Goal: Use online tool/utility: Utilize a website feature to perform a specific function

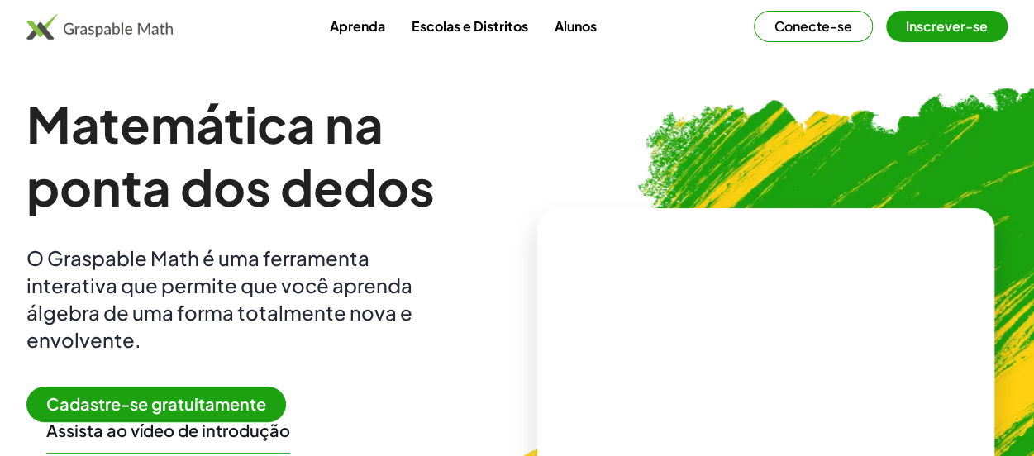
click at [813, 27] on font "Conecte-se" at bounding box center [814, 25] width 78 height 17
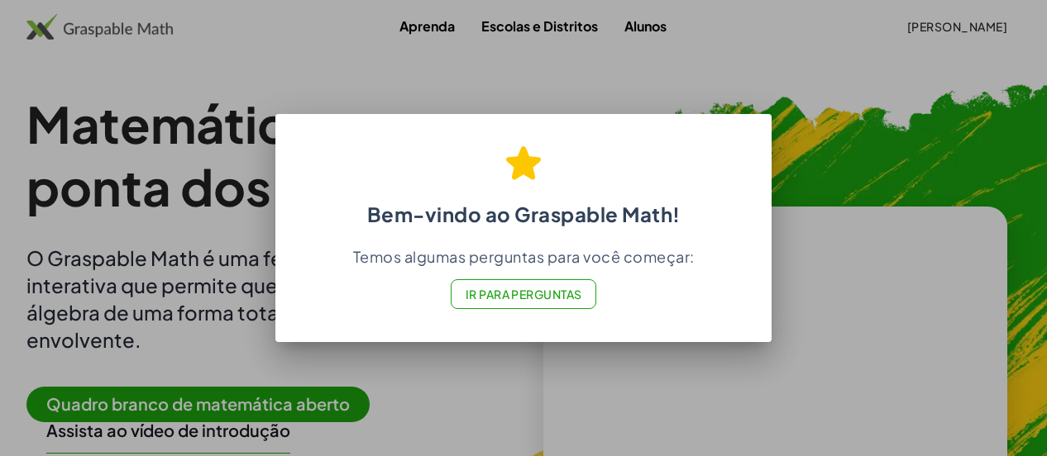
click at [524, 289] on font "Ir para Perguntas" at bounding box center [524, 294] width 117 height 15
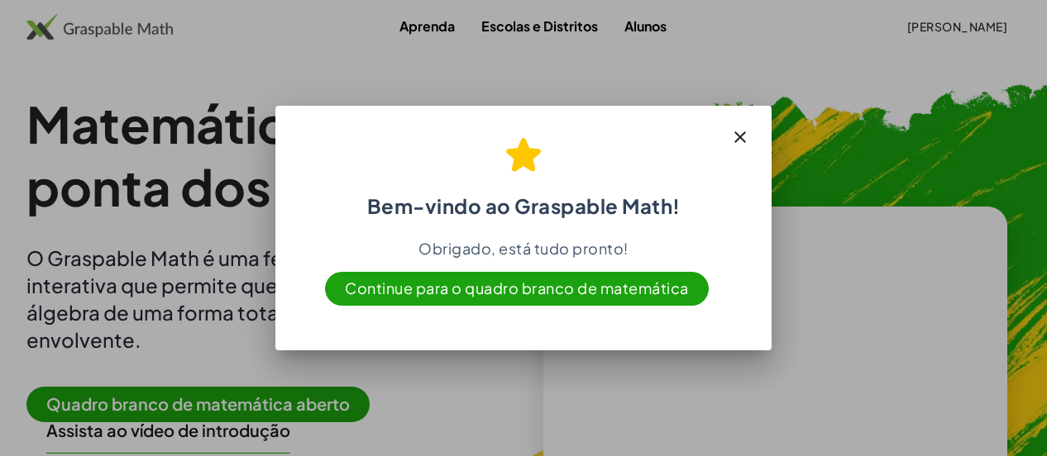
click at [523, 288] on font "Continue para o quadro branco de matemática" at bounding box center [517, 288] width 344 height 19
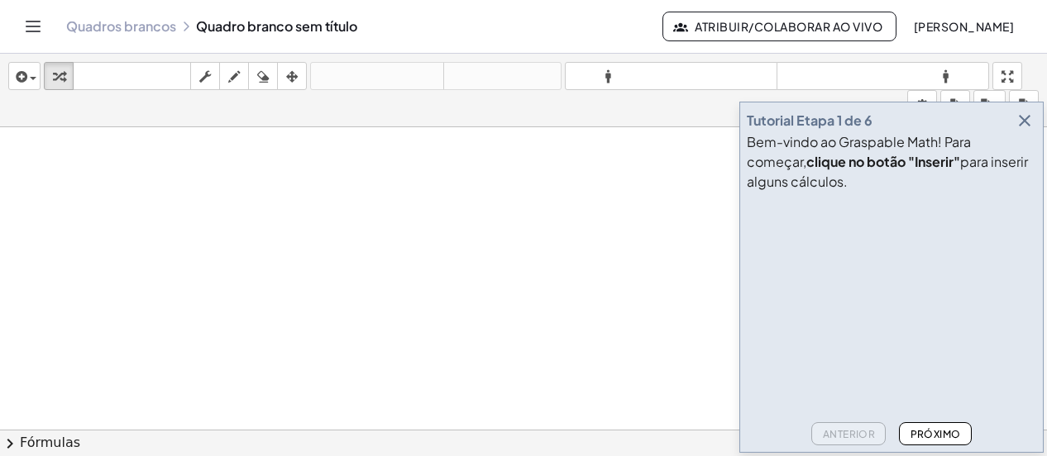
scroll to position [83, 0]
drag, startPoint x: 890, startPoint y: 0, endPoint x: 579, endPoint y: 198, distance: 368.4
click at [554, 259] on div at bounding box center [523, 348] width 1047 height 606
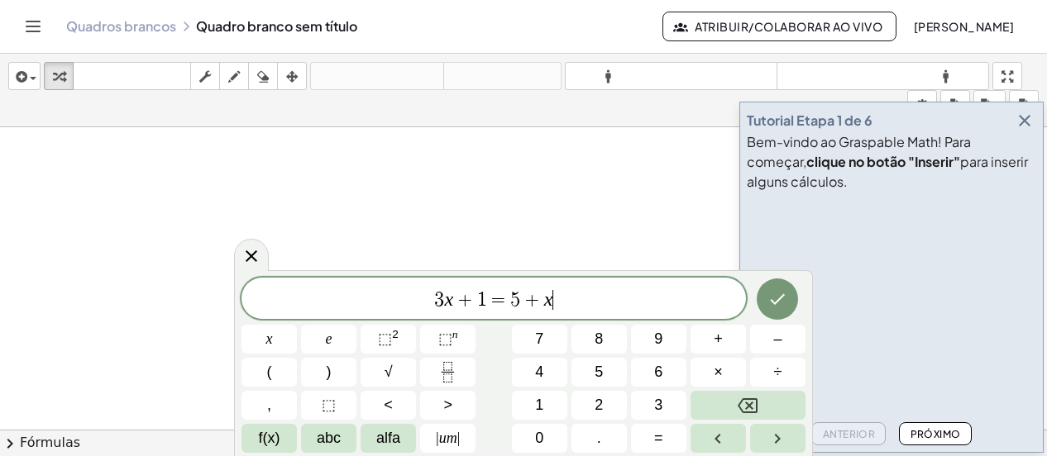
click at [620, 198] on div at bounding box center [523, 348] width 1047 height 606
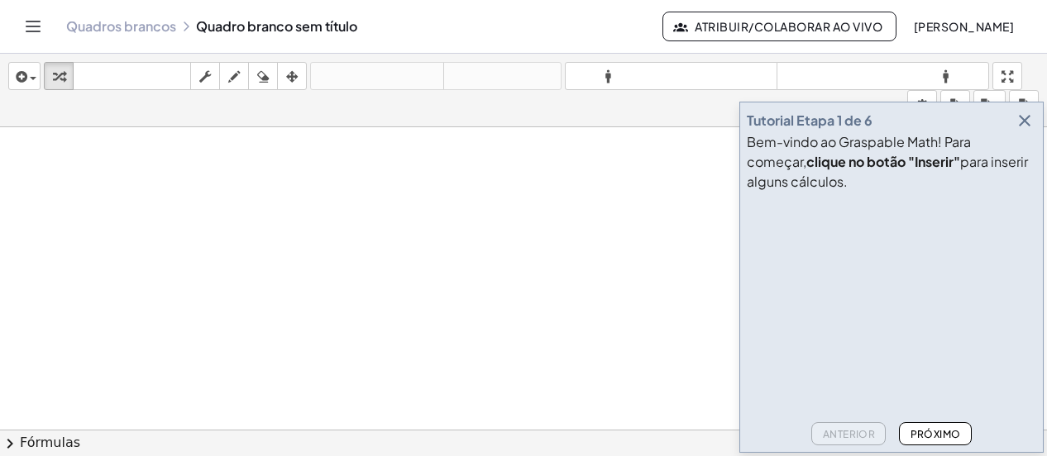
click at [622, 189] on div at bounding box center [523, 348] width 1047 height 606
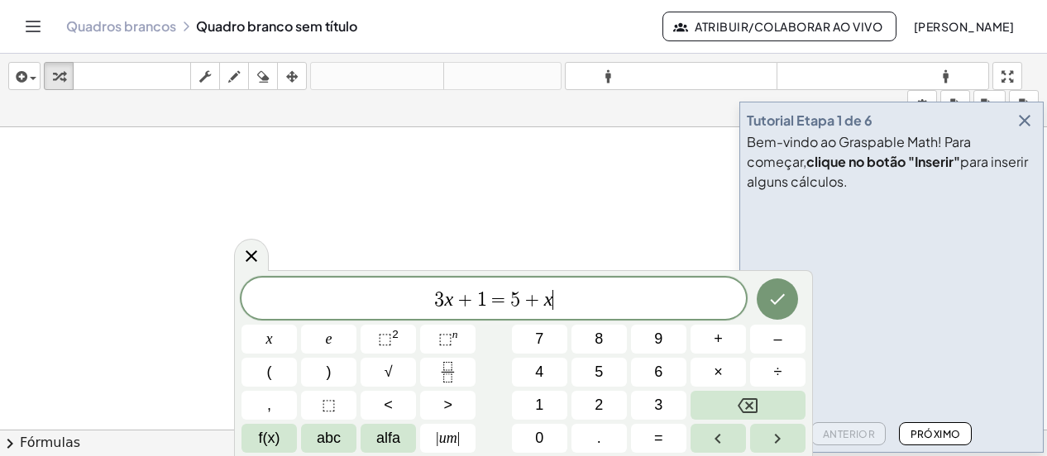
click at [532, 246] on div at bounding box center [523, 348] width 1047 height 606
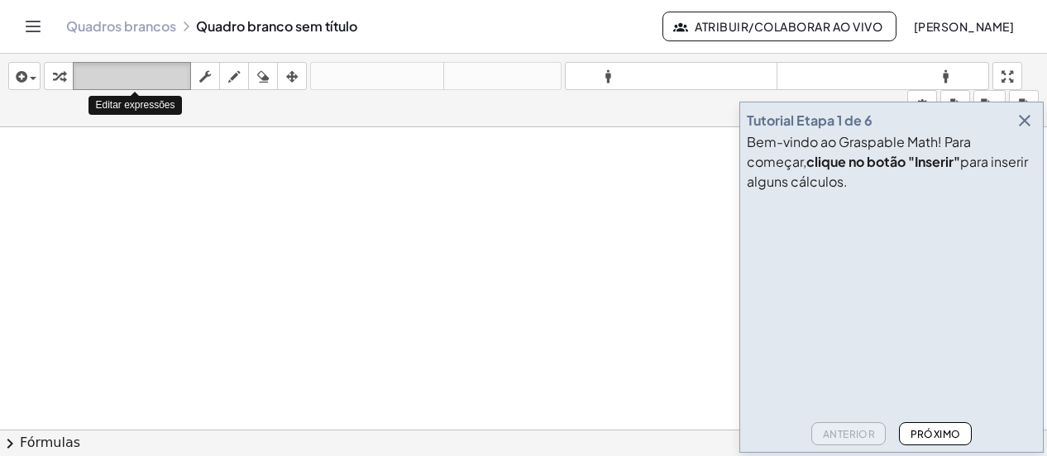
click at [93, 72] on font "teclado" at bounding box center [132, 77] width 110 height 16
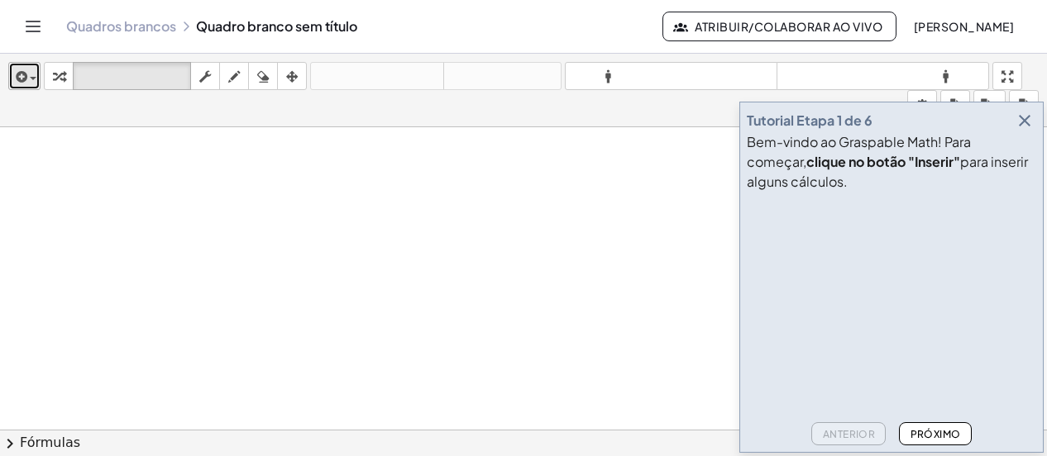
click at [33, 77] on span "button" at bounding box center [33, 78] width 7 height 3
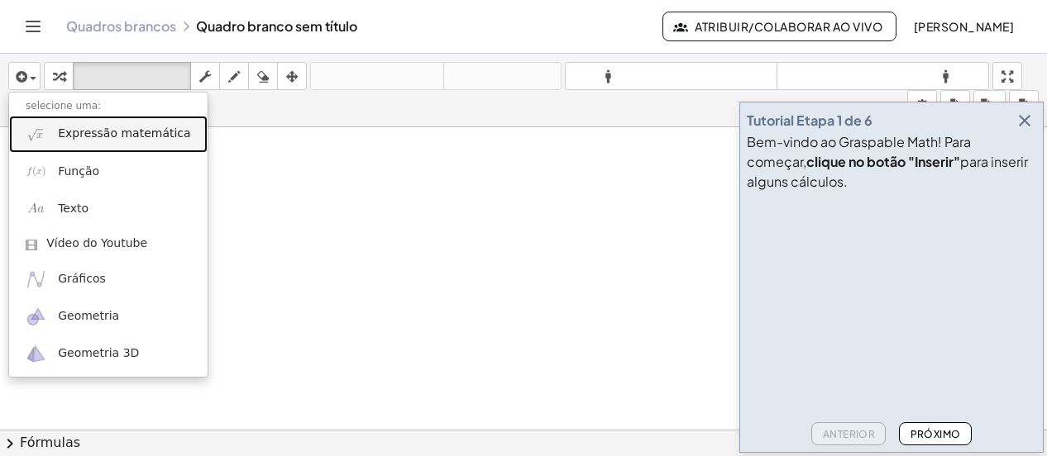
click at [107, 133] on font "Expressão matemática" at bounding box center [124, 133] width 132 height 13
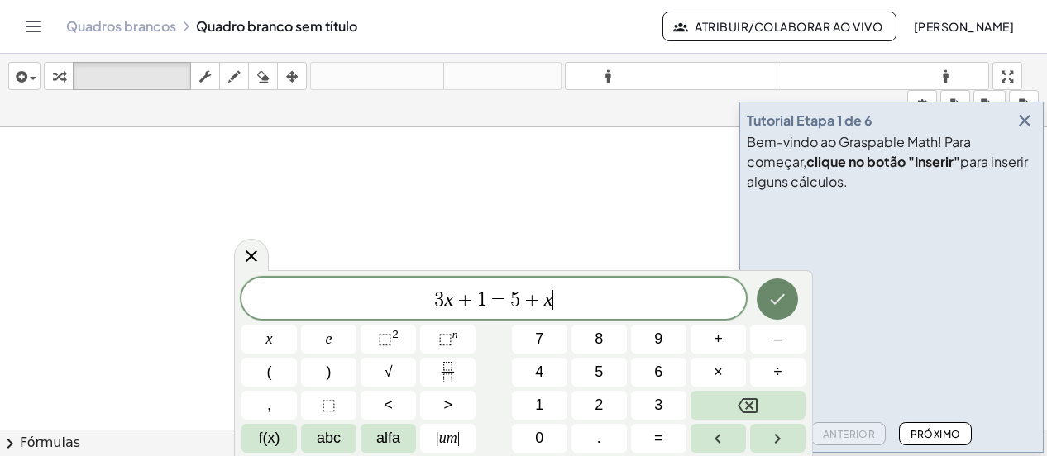
click at [776, 304] on icon "Feito" at bounding box center [777, 299] width 20 height 20
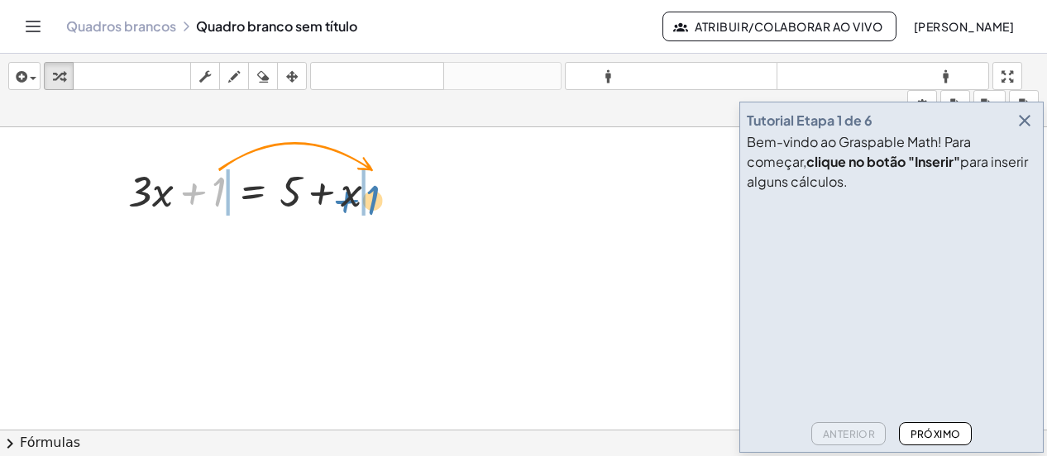
drag, startPoint x: 217, startPoint y: 193, endPoint x: 370, endPoint y: 208, distance: 153.6
click at [371, 203] on div at bounding box center [259, 190] width 279 height 56
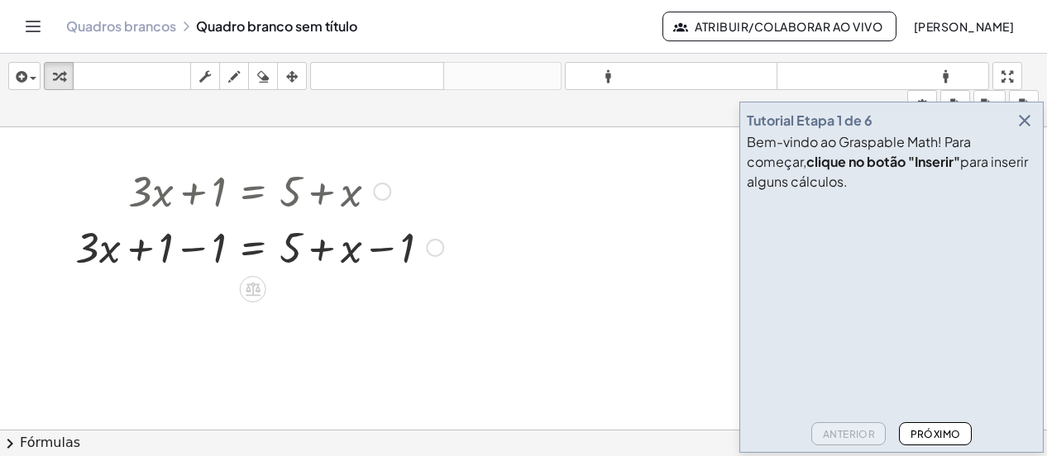
drag, startPoint x: 434, startPoint y: 244, endPoint x: 431, endPoint y: 294, distance: 49.7
click at [431, 294] on div "+ · 3 · x + 1 = + 5 + x + · 3 · x = + 5 + x + 1 − 1 − 1" at bounding box center [523, 348] width 1047 height 606
drag, startPoint x: 253, startPoint y: 305, endPoint x: 253, endPoint y: 289, distance: 16.5
click at [253, 289] on icon at bounding box center [253, 290] width 15 height 14
click at [253, 289] on font "×" at bounding box center [253, 289] width 10 height 18
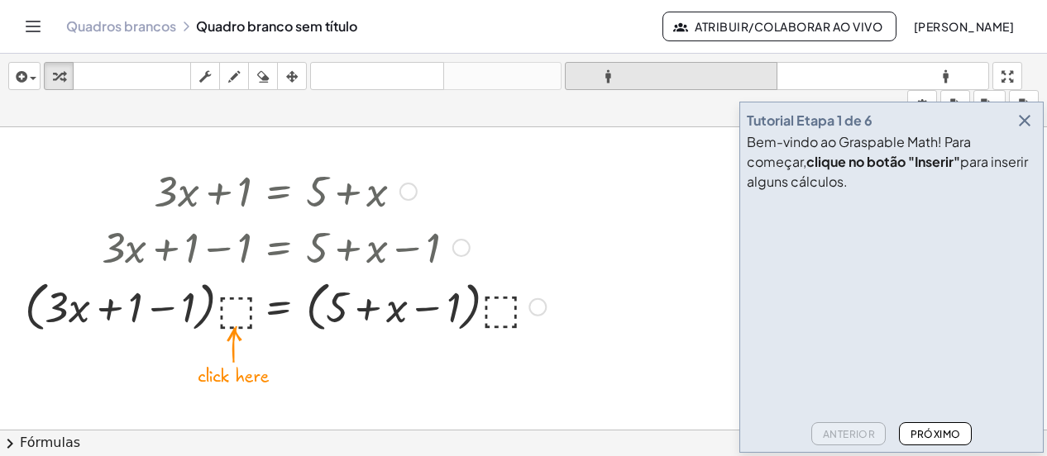
drag, startPoint x: 260, startPoint y: 327, endPoint x: 658, endPoint y: 74, distance: 472.1
drag, startPoint x: 540, startPoint y: 305, endPoint x: 461, endPoint y: 237, distance: 104.4
click at [279, 192] on div "+ · 3 · x + 1 = + 5 + x + · 3 · x + 1 − 1 = + 5 + x − 1 + · 3 · x = + 5 + x + 1…" at bounding box center [279, 192] width 0 height 0
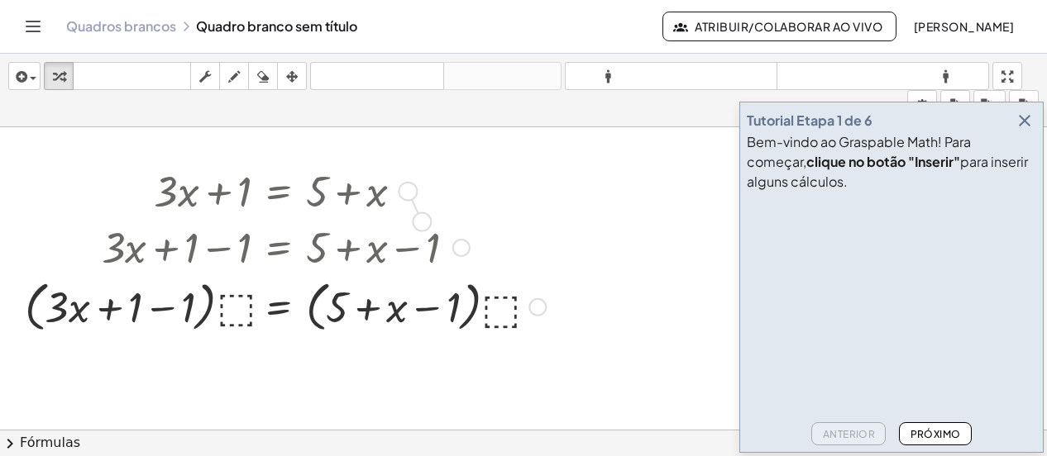
drag, startPoint x: 405, startPoint y: 188, endPoint x: 420, endPoint y: 221, distance: 36.3
click at [279, 192] on div "+ · 3 · x + 1 = + 5 + x + · 3 · x + 1 − 1 = + 5 + x − 1 + · 3 · x = + 5 + x + 1…" at bounding box center [279, 192] width 0 height 0
drag, startPoint x: 184, startPoint y: 195, endPoint x: 253, endPoint y: 183, distance: 69.7
click at [256, 183] on div at bounding box center [285, 190] width 537 height 56
drag, startPoint x: 246, startPoint y: 186, endPoint x: 308, endPoint y: 201, distance: 63.8
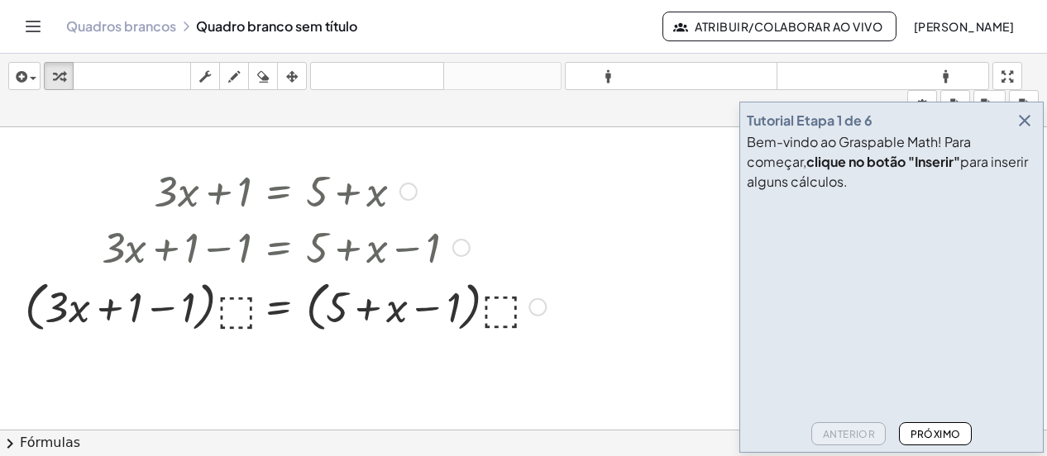
click at [312, 198] on div at bounding box center [285, 190] width 537 height 56
click at [331, 310] on div at bounding box center [285, 306] width 537 height 63
click at [232, 302] on div at bounding box center [285, 306] width 537 height 63
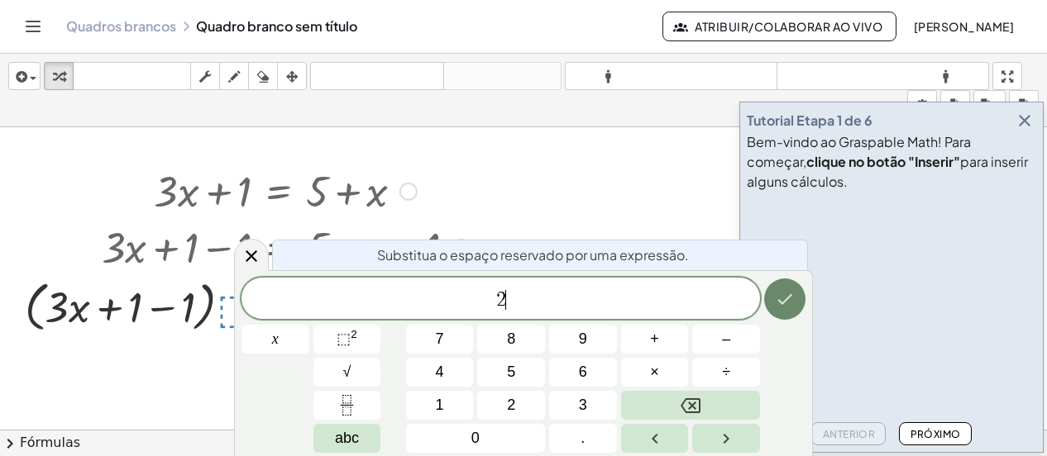
click at [791, 299] on icon "Feito" at bounding box center [785, 299] width 20 height 20
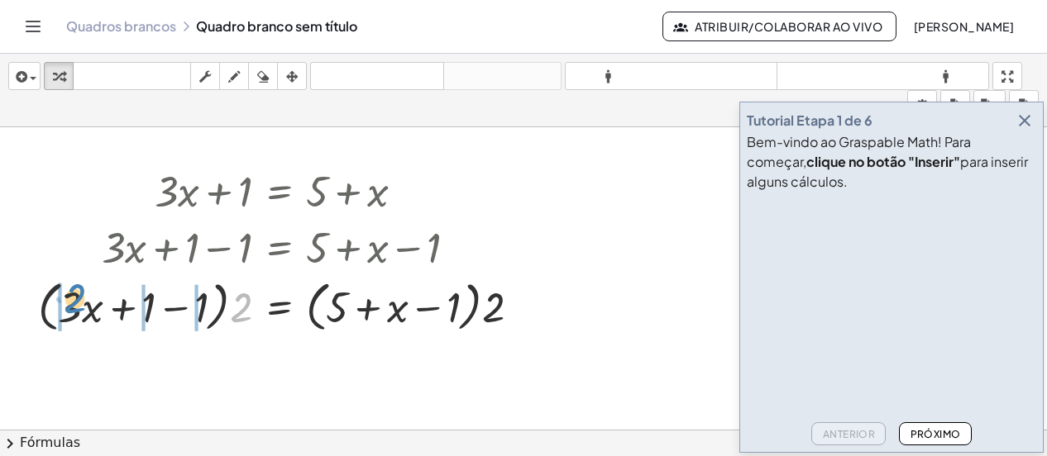
drag, startPoint x: 246, startPoint y: 307, endPoint x: 79, endPoint y: 298, distance: 166.4
click at [79, 298] on div at bounding box center [286, 306] width 512 height 63
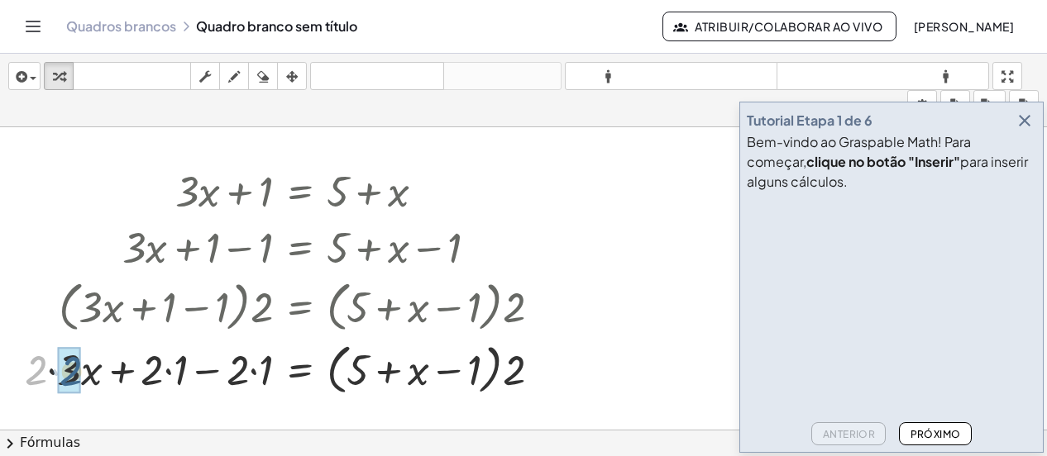
drag, startPoint x: 36, startPoint y: 368, endPoint x: 72, endPoint y: 370, distance: 35.6
drag, startPoint x: 155, startPoint y: 370, endPoint x: 179, endPoint y: 375, distance: 24.5
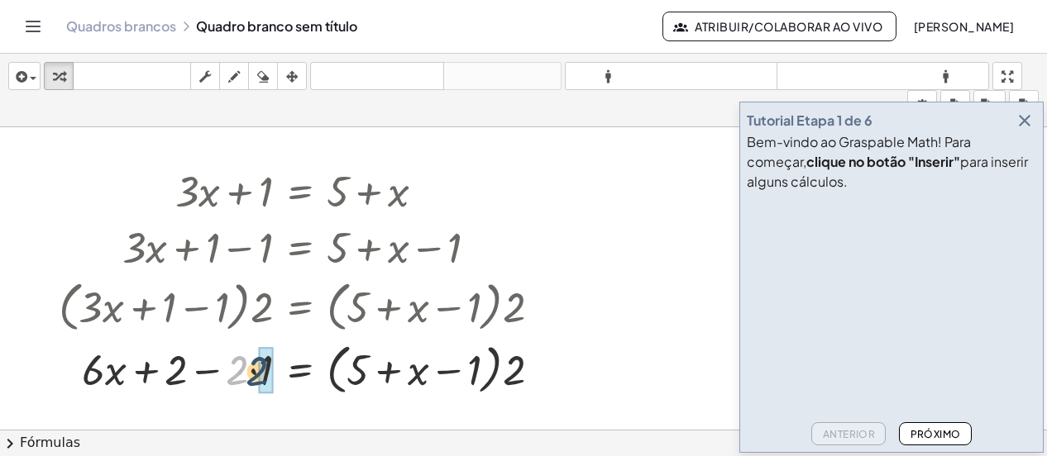
drag, startPoint x: 238, startPoint y: 373, endPoint x: 258, endPoint y: 376, distance: 20.1
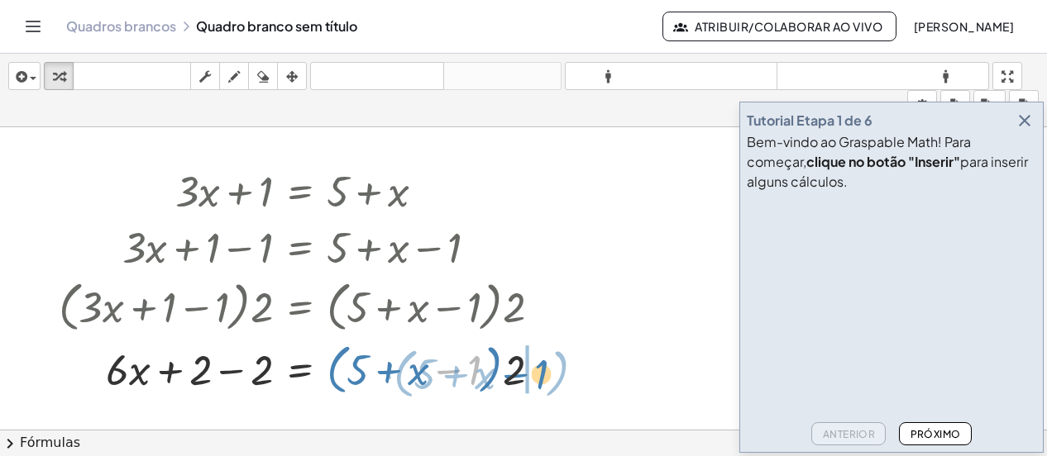
drag, startPoint x: 475, startPoint y: 370, endPoint x: 542, endPoint y: 374, distance: 67.1
click at [542, 374] on div at bounding box center [306, 368] width 512 height 63
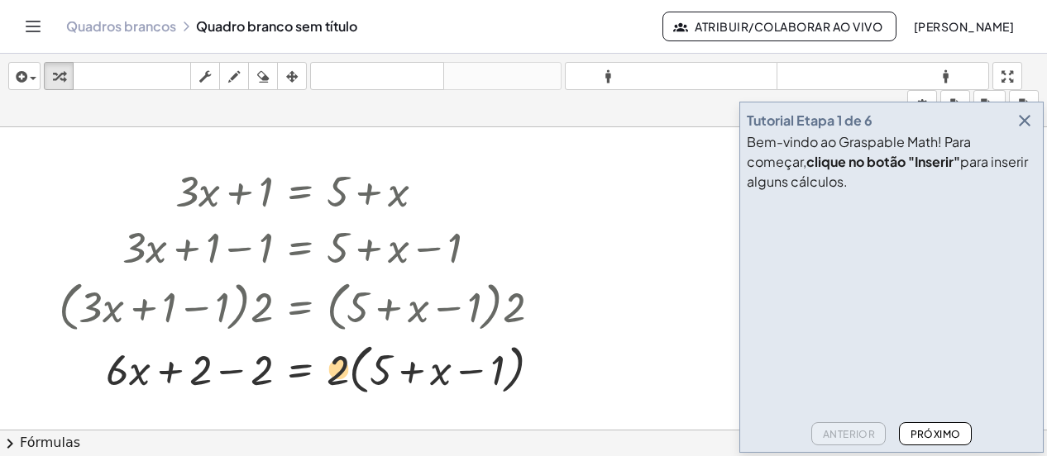
click at [334, 360] on div at bounding box center [306, 368] width 512 height 63
drag, startPoint x: 337, startPoint y: 366, endPoint x: 375, endPoint y: 371, distance: 37.5
click at [375, 371] on div at bounding box center [306, 368] width 512 height 63
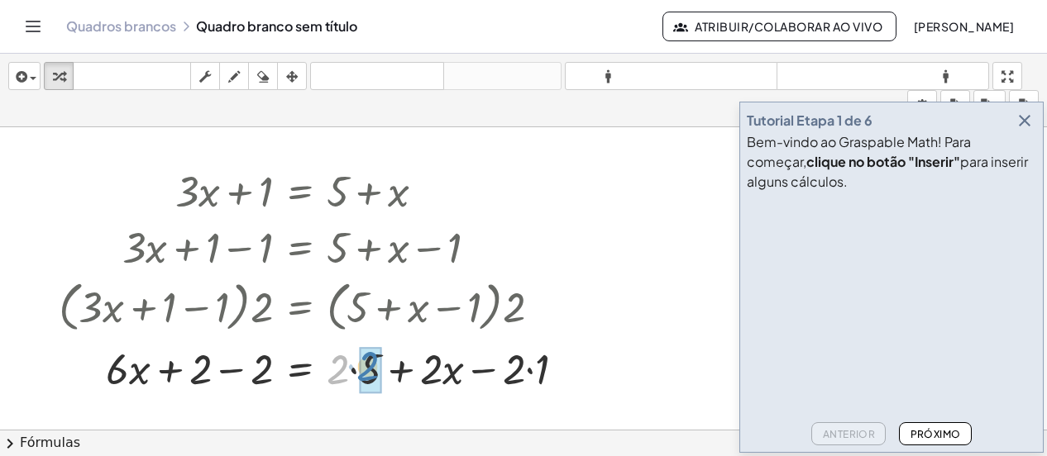
drag, startPoint x: 342, startPoint y: 372, endPoint x: 372, endPoint y: 370, distance: 29.9
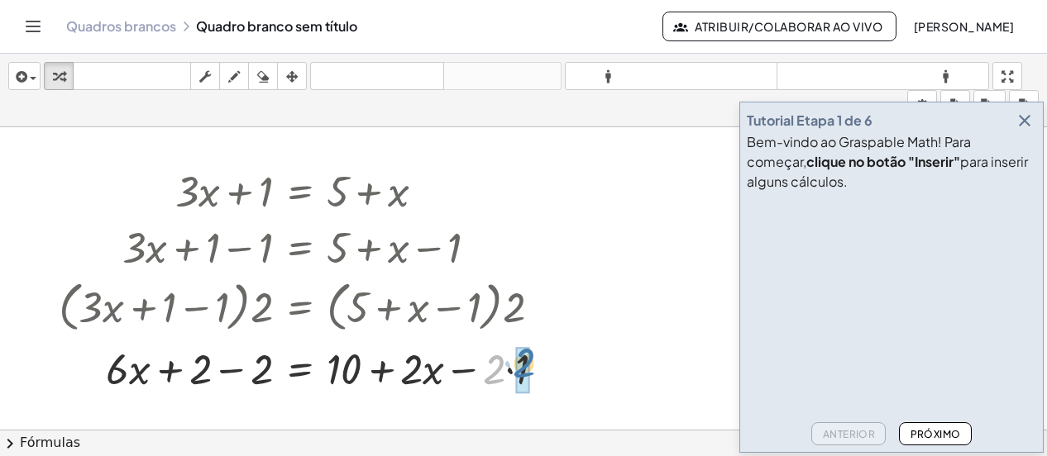
drag, startPoint x: 492, startPoint y: 376, endPoint x: 523, endPoint y: 370, distance: 31.1
click at [256, 366] on div at bounding box center [306, 368] width 512 height 56
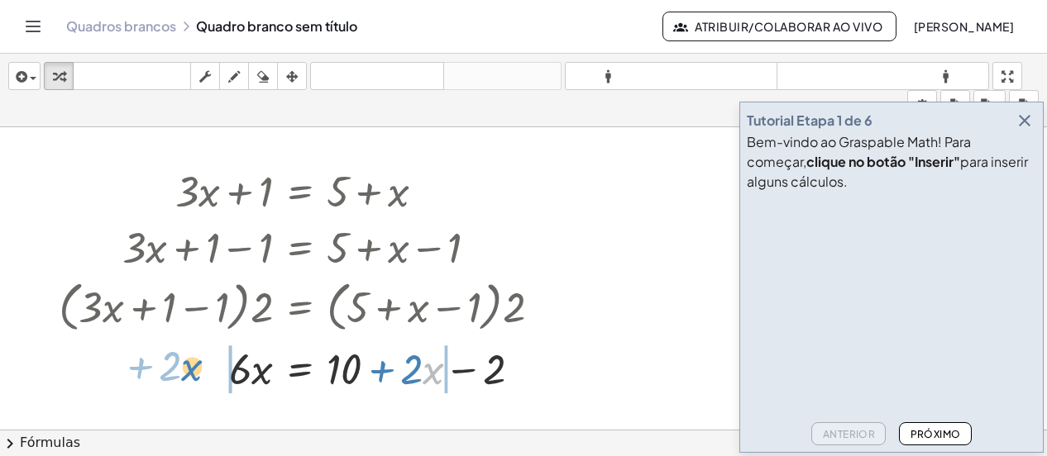
drag, startPoint x: 427, startPoint y: 376, endPoint x: 186, endPoint y: 373, distance: 240.6
click at [186, 373] on div at bounding box center [306, 368] width 512 height 56
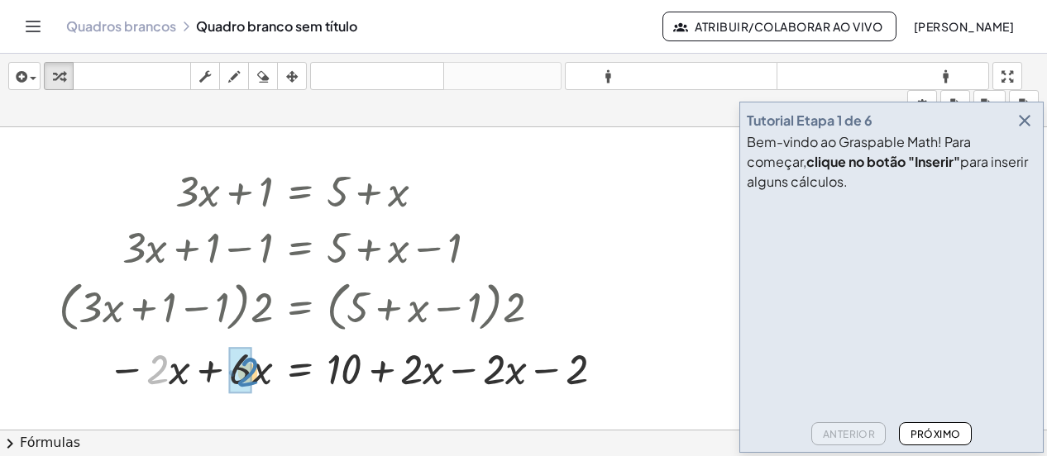
drag, startPoint x: 165, startPoint y: 370, endPoint x: 255, endPoint y: 373, distance: 89.3
click at [255, 373] on div at bounding box center [334, 368] width 568 height 56
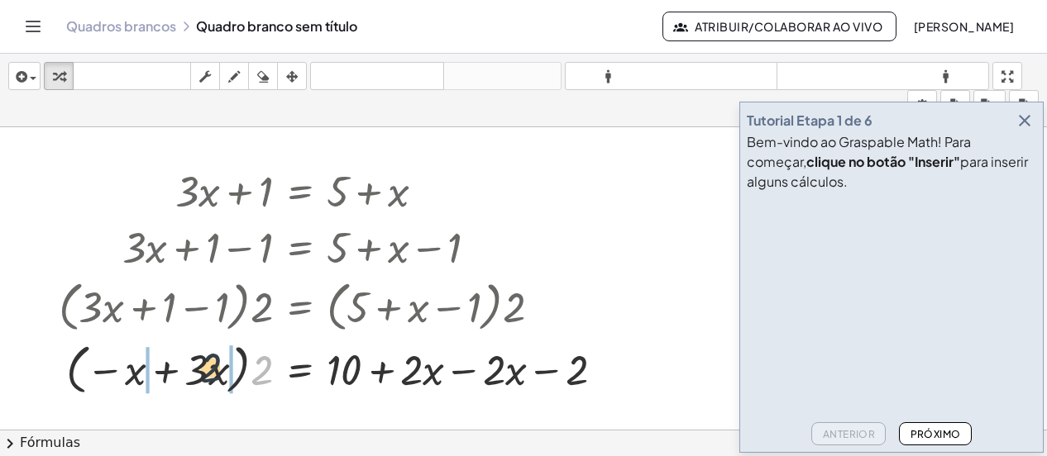
drag, startPoint x: 259, startPoint y: 373, endPoint x: 203, endPoint y: 370, distance: 55.5
click at [203, 370] on div at bounding box center [337, 368] width 575 height 63
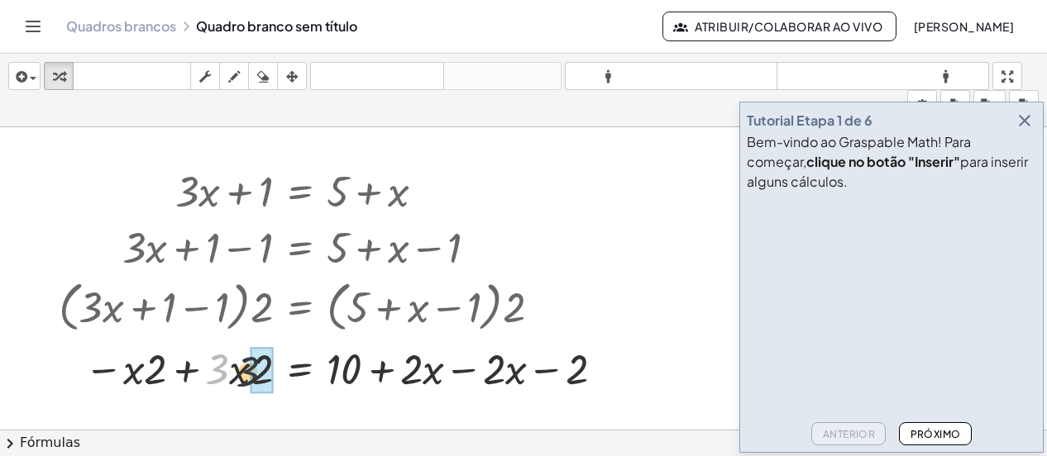
drag, startPoint x: 222, startPoint y: 367, endPoint x: 251, endPoint y: 371, distance: 30.1
drag, startPoint x: 251, startPoint y: 371, endPoint x: 155, endPoint y: 370, distance: 95.9
click at [155, 370] on div at bounding box center [334, 368] width 568 height 56
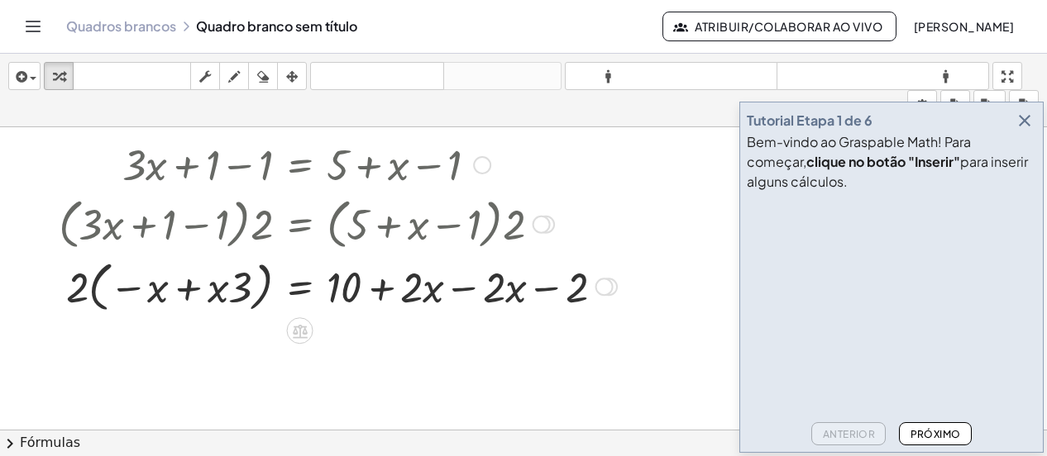
scroll to position [83, 0]
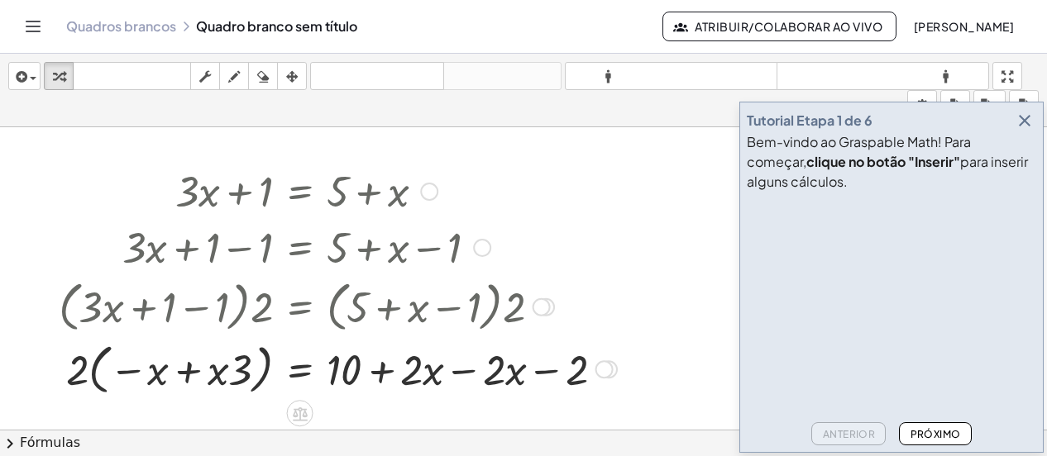
drag, startPoint x: 627, startPoint y: 389, endPoint x: 126, endPoint y: 197, distance: 536.8
click at [124, 204] on div "+ · 3 · x + 1 = + 5 + x + · 3 · x + 1 − 1 = + 5 + x − 1 · ( + · 3 · x + 1 − 1 )…" at bounding box center [331, 281] width 595 height 246
click at [358, 380] on div at bounding box center [337, 368] width 575 height 63
click at [604, 369] on div at bounding box center [604, 370] width 18 height 18
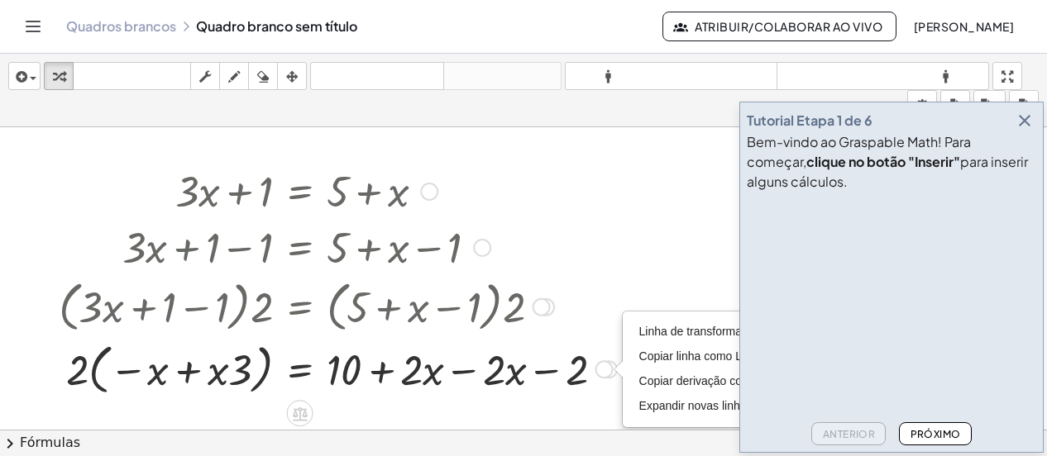
click at [594, 247] on div at bounding box center [337, 246] width 575 height 56
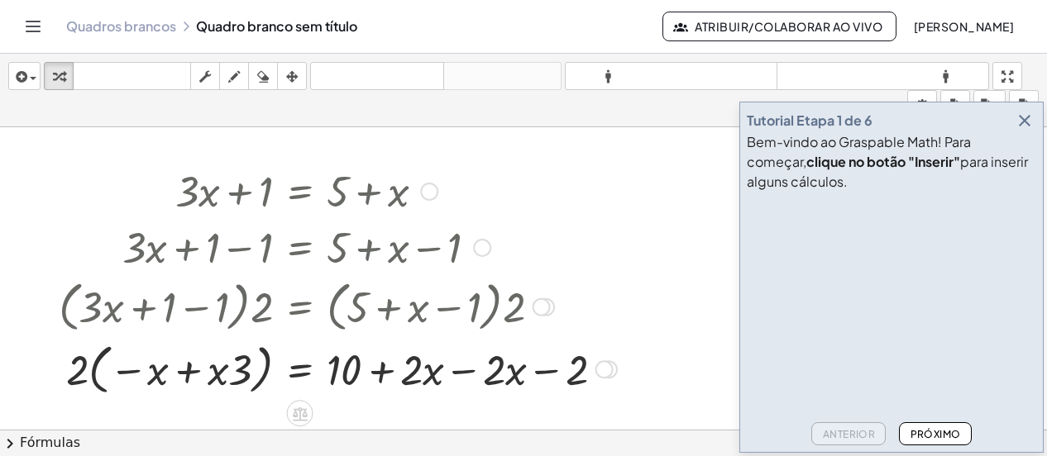
click at [417, 236] on div at bounding box center [337, 246] width 575 height 56
click at [483, 247] on div at bounding box center [482, 248] width 18 height 18
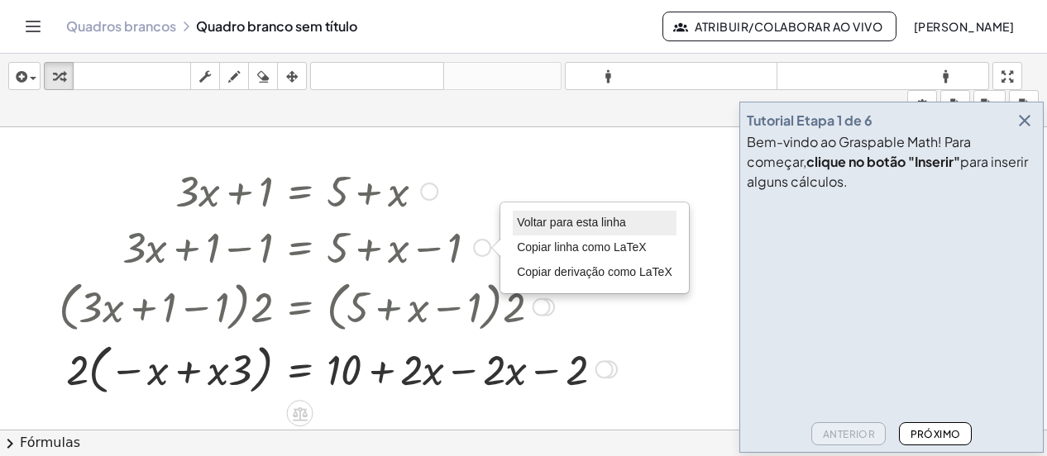
click at [531, 219] on font "Voltar para esta linha" at bounding box center [571, 222] width 109 height 13
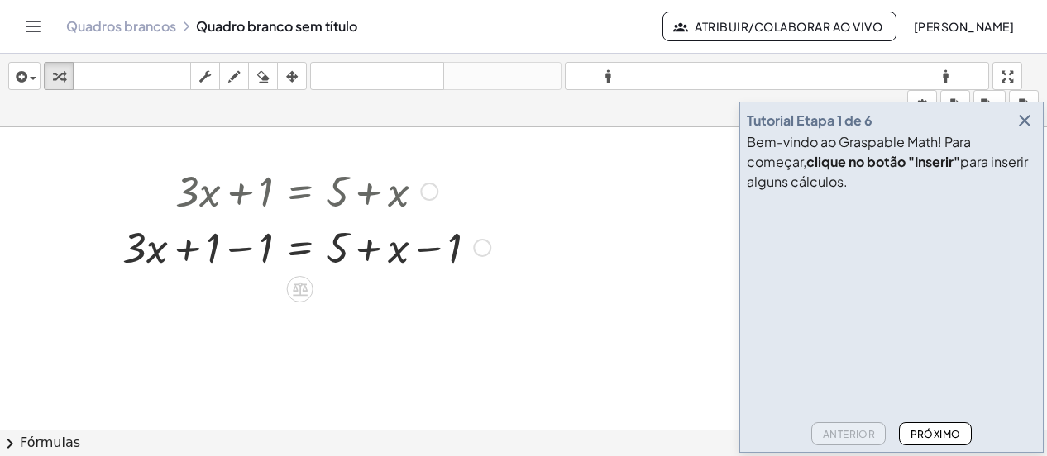
click at [482, 246] on div "Voltar para esta linha Copiar linha como LaTeX Copiar derivação como LaTeX" at bounding box center [482, 248] width 18 height 18
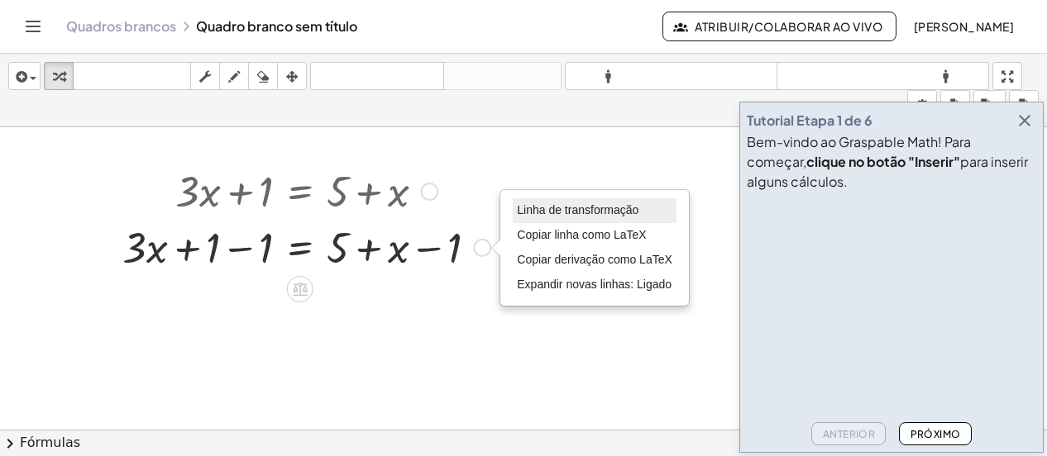
click at [561, 210] on font "Linha de transformação" at bounding box center [578, 209] width 122 height 13
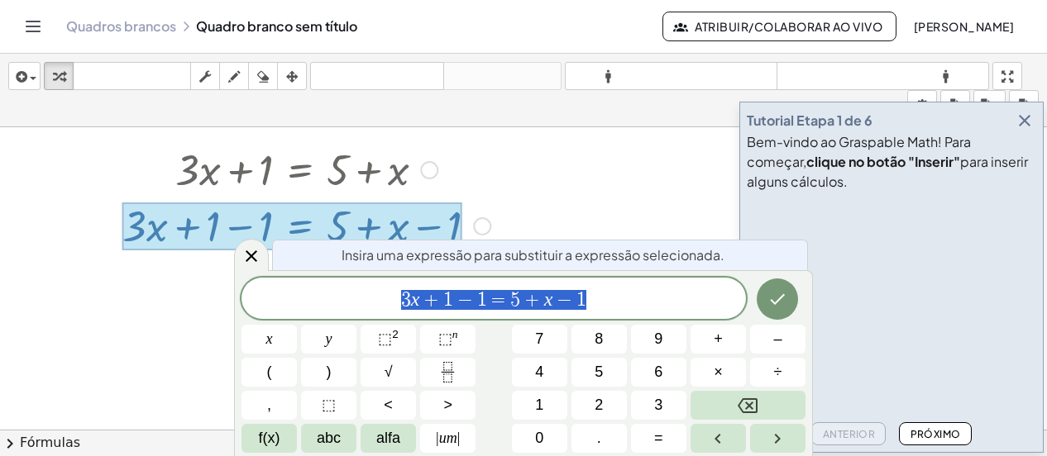
scroll to position [104, 0]
click at [487, 179] on div at bounding box center [306, 169] width 384 height 56
click at [530, 203] on div at bounding box center [523, 327] width 1047 height 609
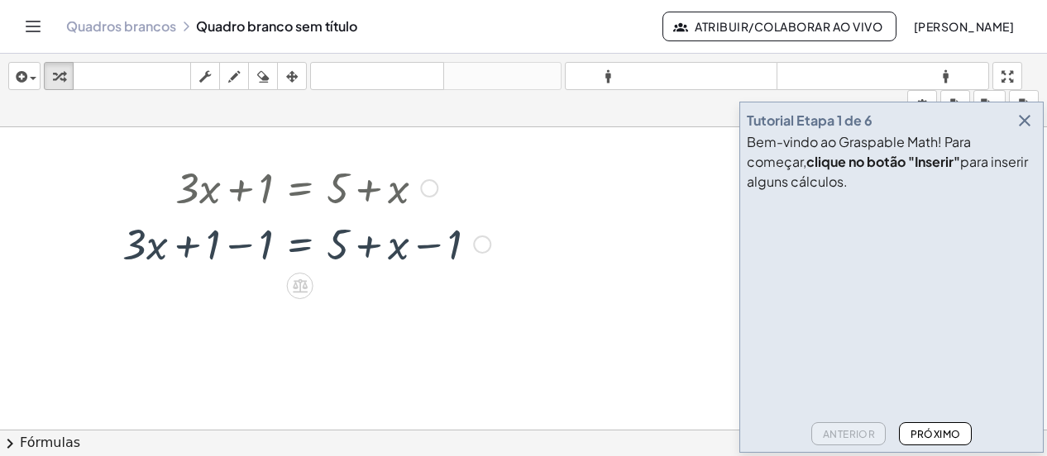
scroll to position [83, 0]
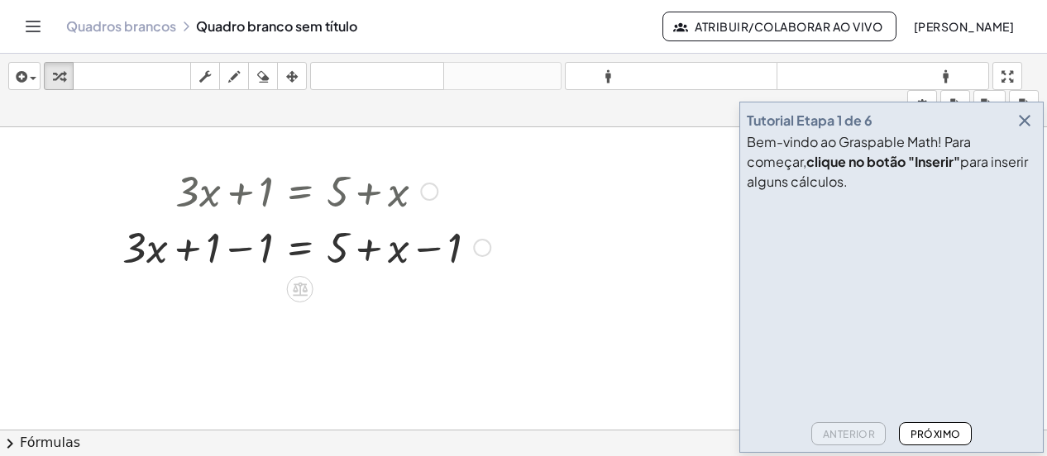
click at [476, 242] on div "Linha de transformação Copiar linha como LaTeX Copiar derivação como LaTeX Expa…" at bounding box center [482, 248] width 18 height 18
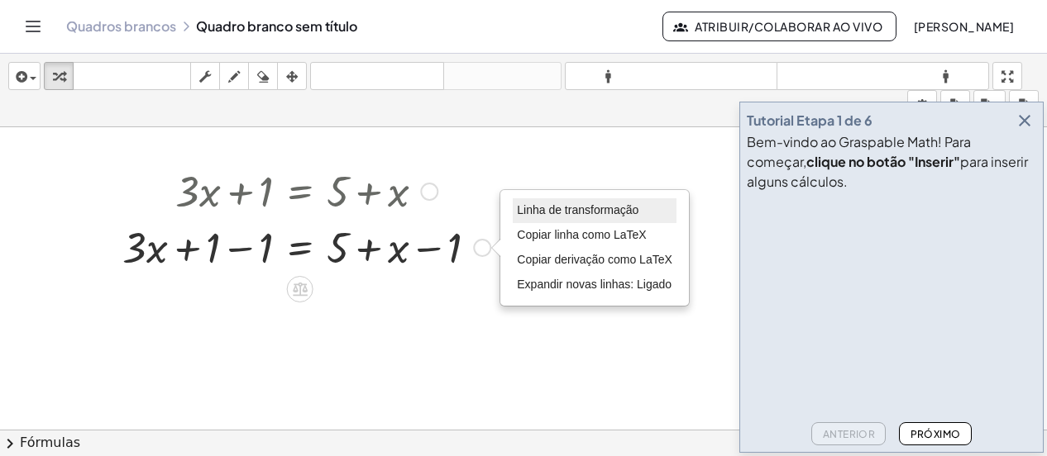
click at [559, 209] on font "Linha de transformação" at bounding box center [578, 209] width 122 height 13
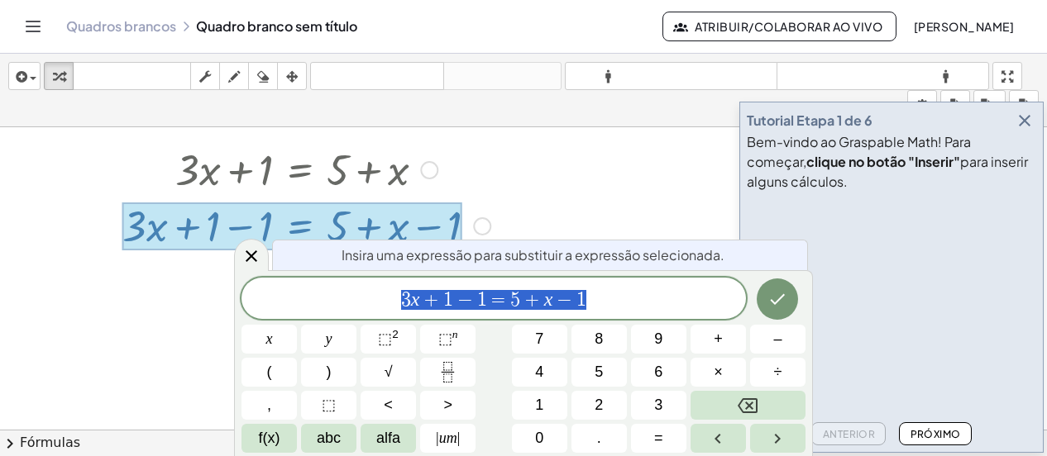
click at [504, 179] on div at bounding box center [523, 327] width 1047 height 609
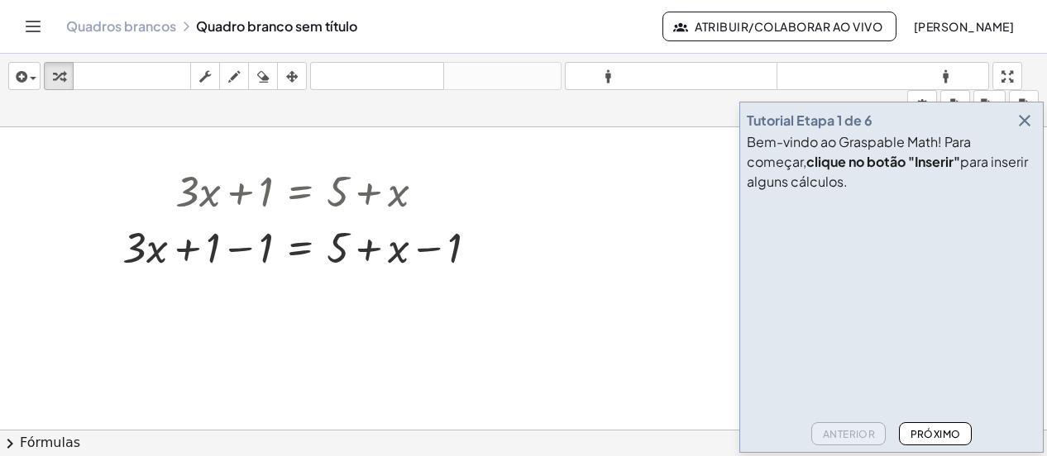
click at [630, 227] on div at bounding box center [523, 349] width 1047 height 609
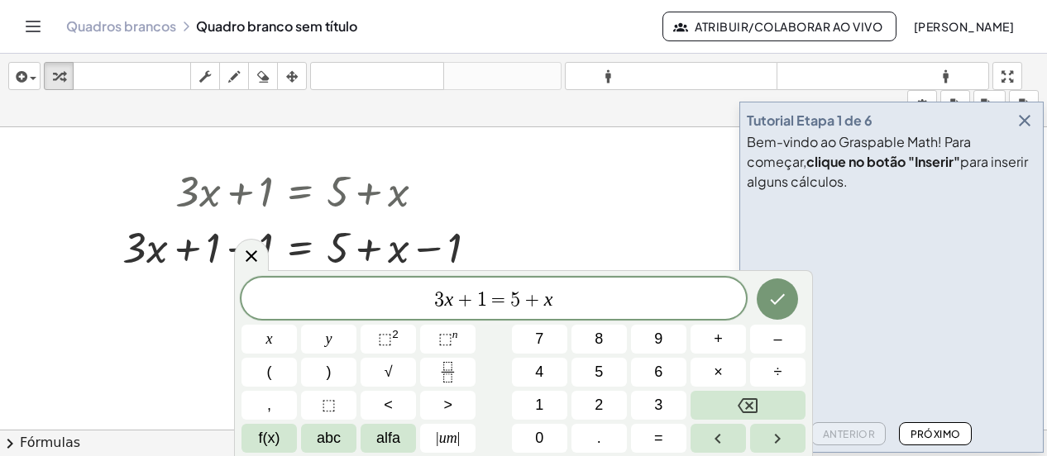
click at [580, 206] on div at bounding box center [523, 349] width 1047 height 609
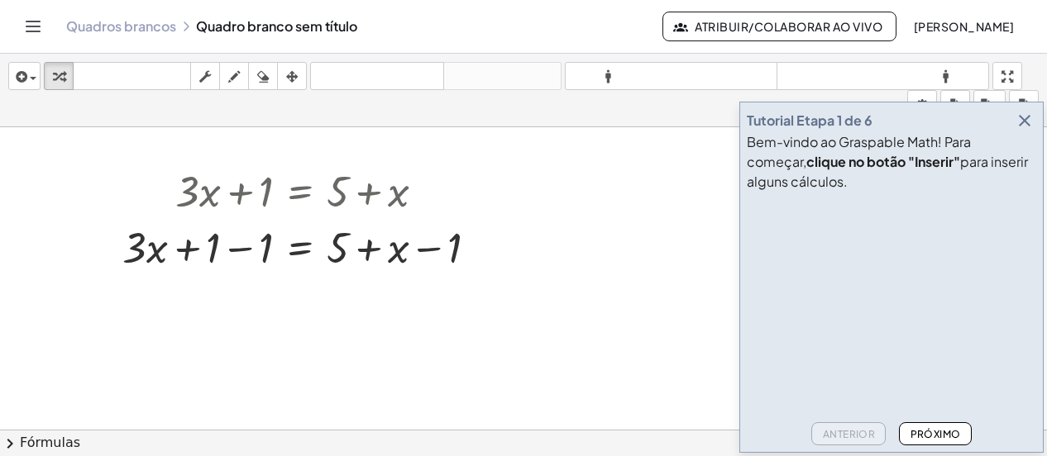
click at [580, 206] on div at bounding box center [523, 349] width 1047 height 609
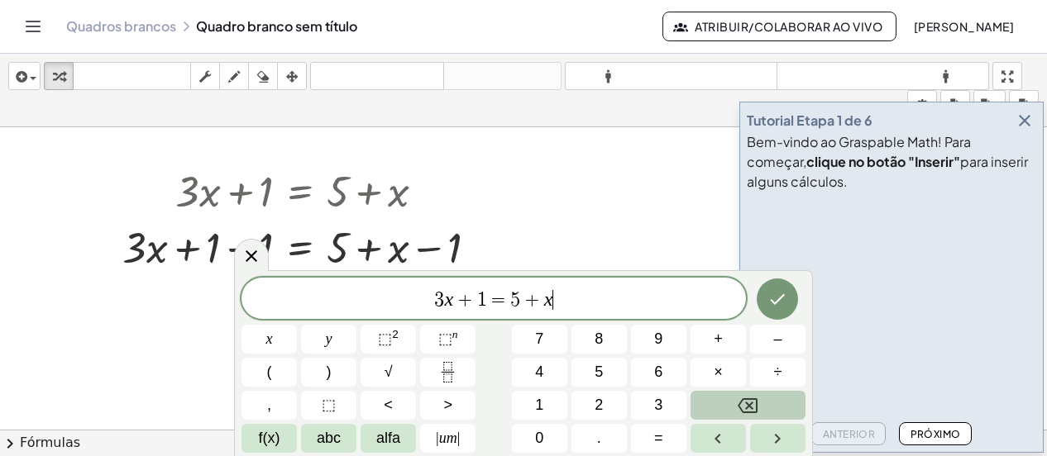
click at [757, 396] on icon "Backspace" at bounding box center [748, 406] width 20 height 20
click at [755, 401] on icon "Backspace" at bounding box center [748, 406] width 20 height 20
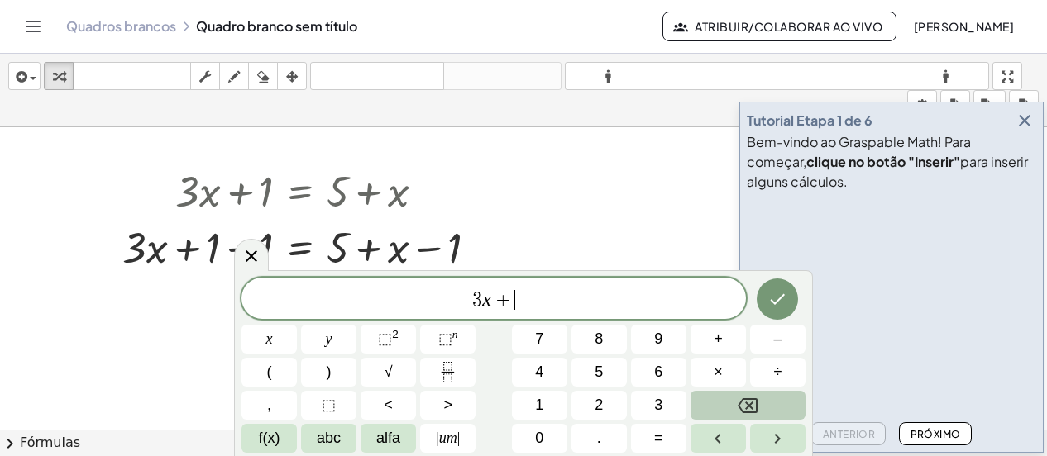
click at [755, 401] on icon "Backspace" at bounding box center [748, 406] width 20 height 20
click at [776, 298] on icon "Feito" at bounding box center [777, 299] width 20 height 20
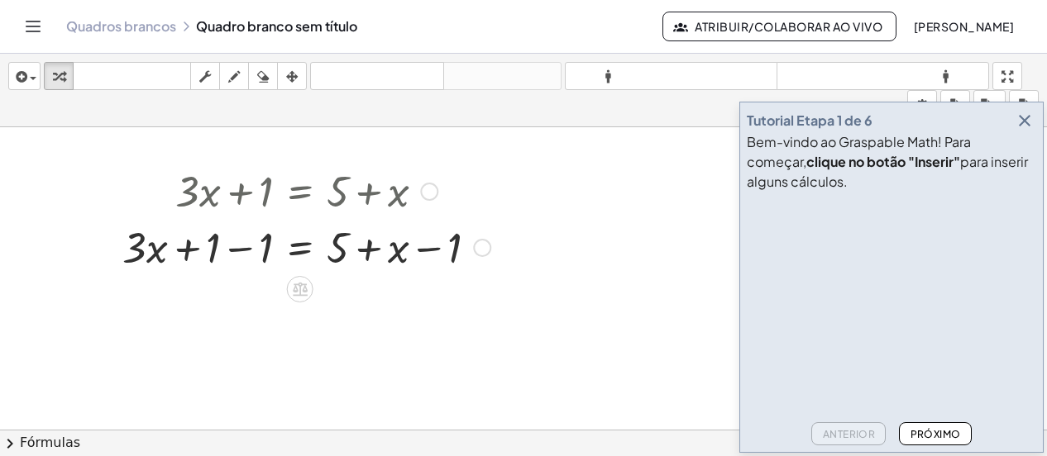
click at [432, 191] on div at bounding box center [429, 192] width 18 height 18
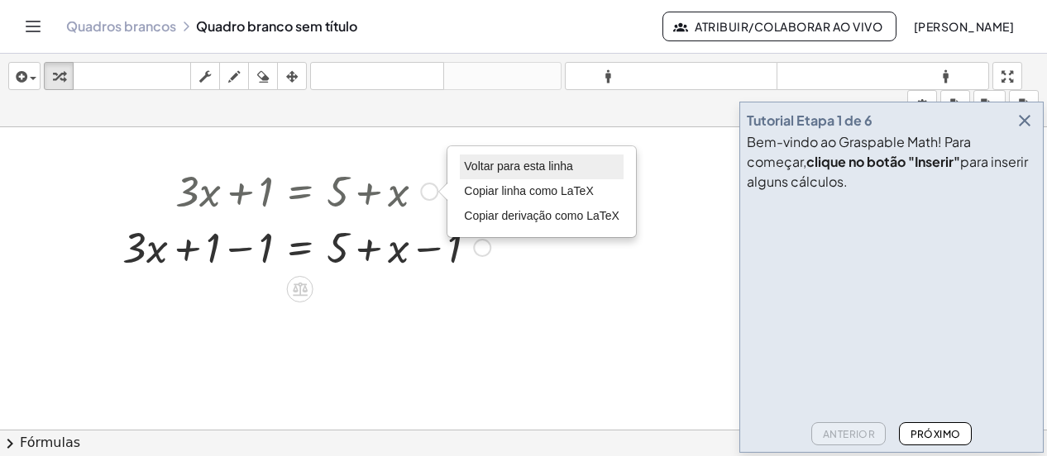
click at [498, 167] on font "Voltar para esta linha" at bounding box center [518, 166] width 109 height 13
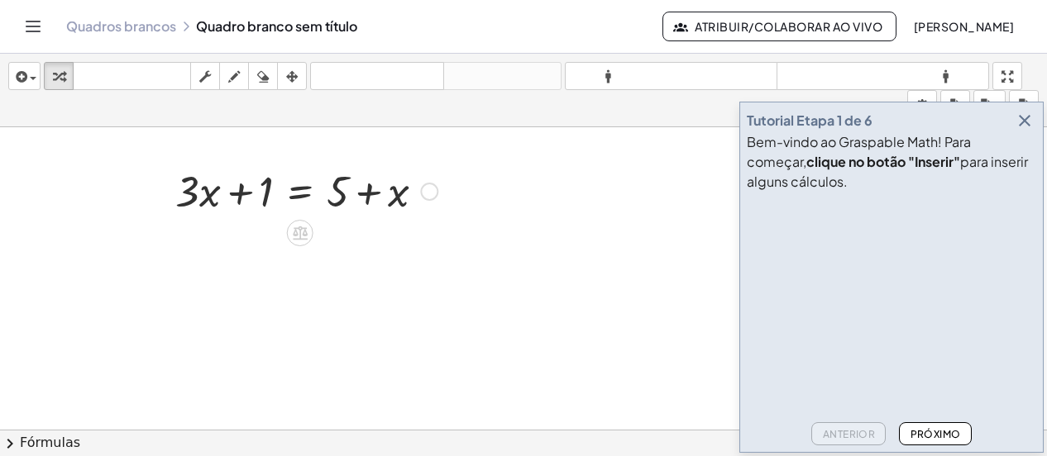
click at [427, 192] on div "Voltar para esta linha Copiar linha como LaTeX Copiar derivação como LaTeX" at bounding box center [429, 192] width 18 height 18
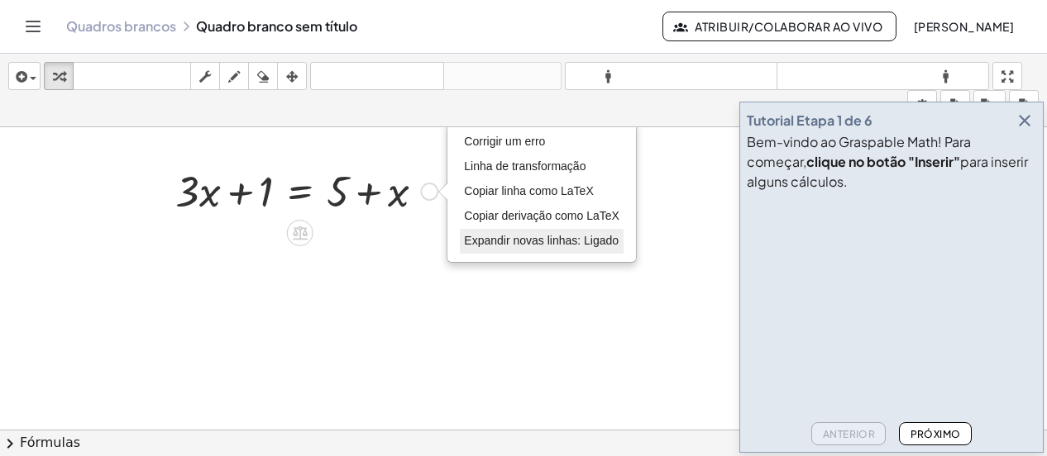
click at [534, 236] on font "Expandir novas linhas: Ligado" at bounding box center [541, 240] width 155 height 13
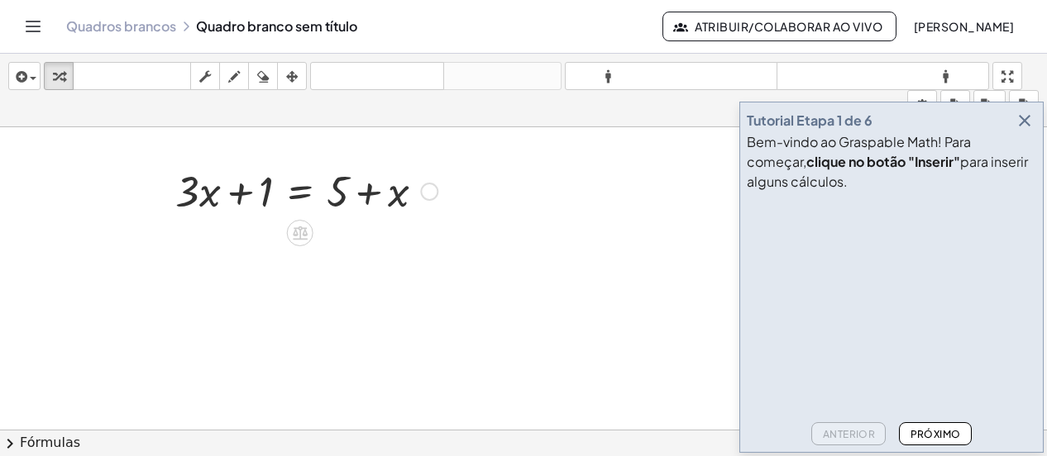
click at [433, 190] on div "Corrigir um erro Linha de transformação Copiar linha como LaTeX Copiar derivaçã…" at bounding box center [429, 192] width 18 height 18
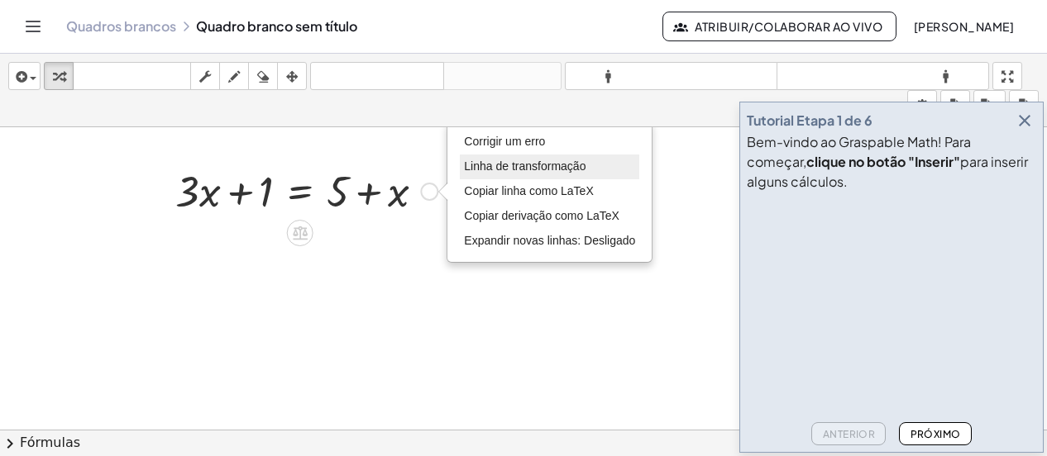
click at [511, 161] on font "Linha de transformação" at bounding box center [525, 166] width 122 height 13
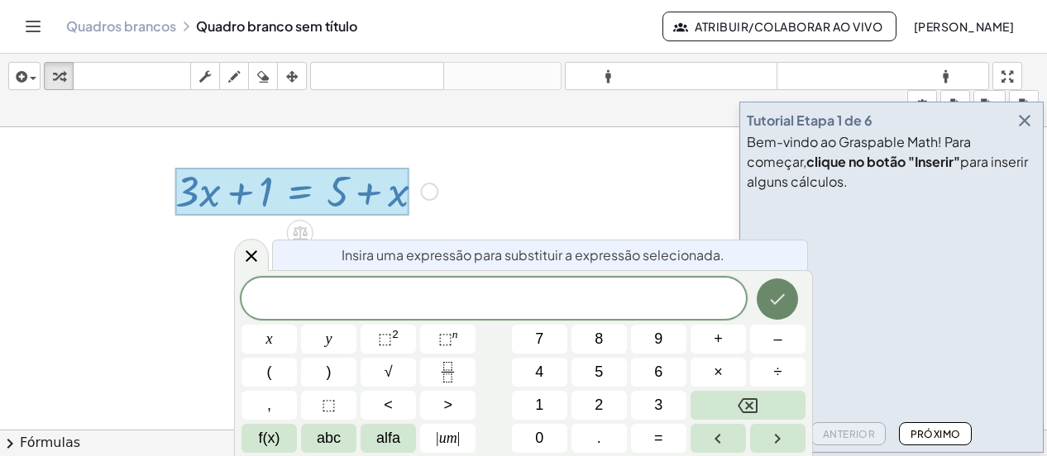
click at [782, 301] on icon "Feito" at bounding box center [777, 299] width 20 height 20
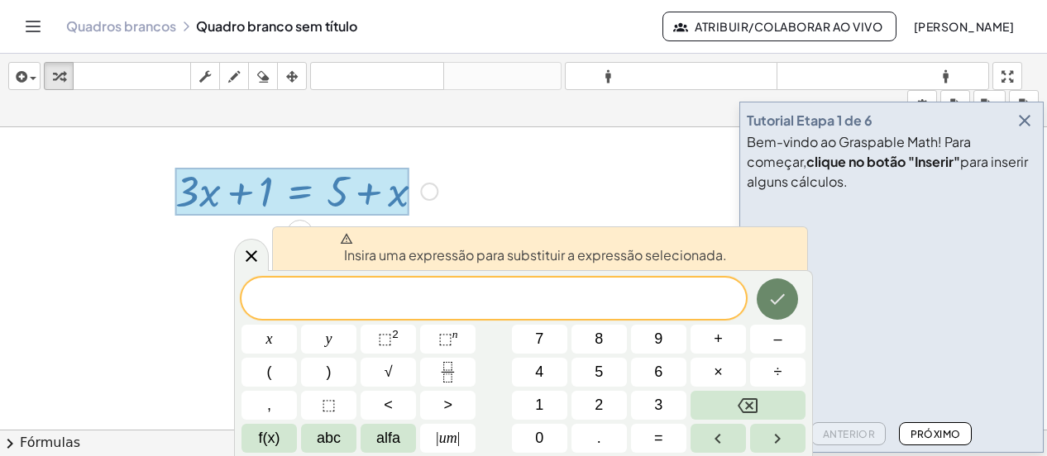
click at [777, 300] on icon "Feito" at bounding box center [778, 299] width 15 height 11
click at [597, 191] on div at bounding box center [523, 349] width 1047 height 609
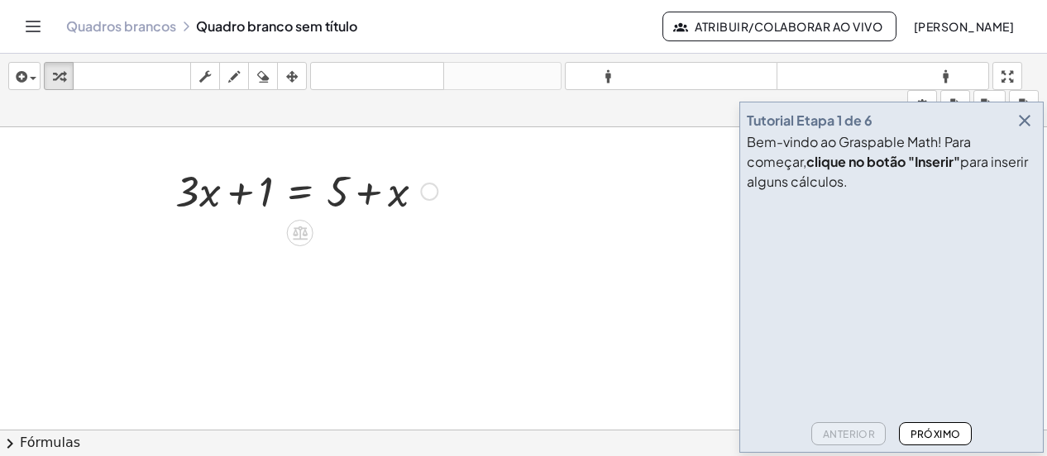
click at [413, 198] on div at bounding box center [306, 190] width 279 height 56
click at [405, 194] on div at bounding box center [306, 190] width 279 height 56
click at [169, 186] on div at bounding box center [162, 190] width 25 height 64
click at [296, 231] on icon at bounding box center [300, 234] width 15 height 14
click at [370, 232] on icon at bounding box center [366, 233] width 10 height 2
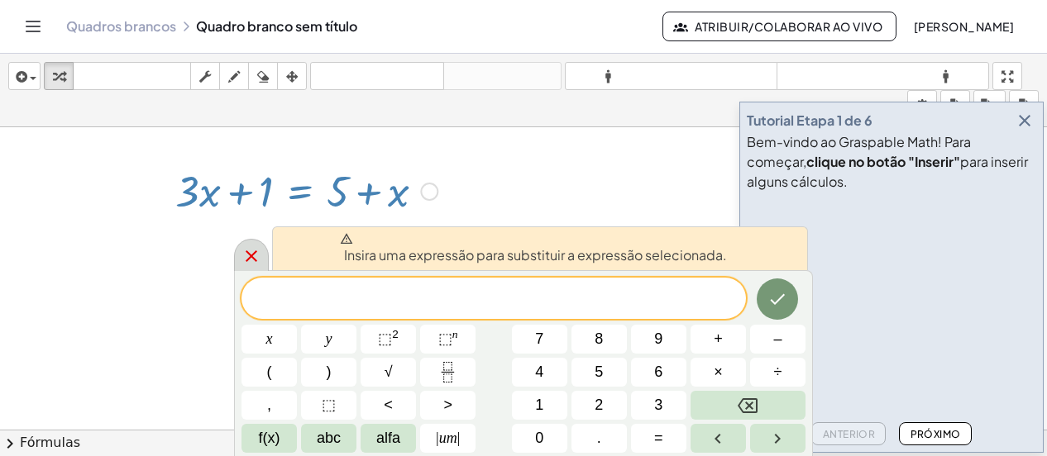
click at [251, 252] on icon at bounding box center [251, 256] width 20 height 20
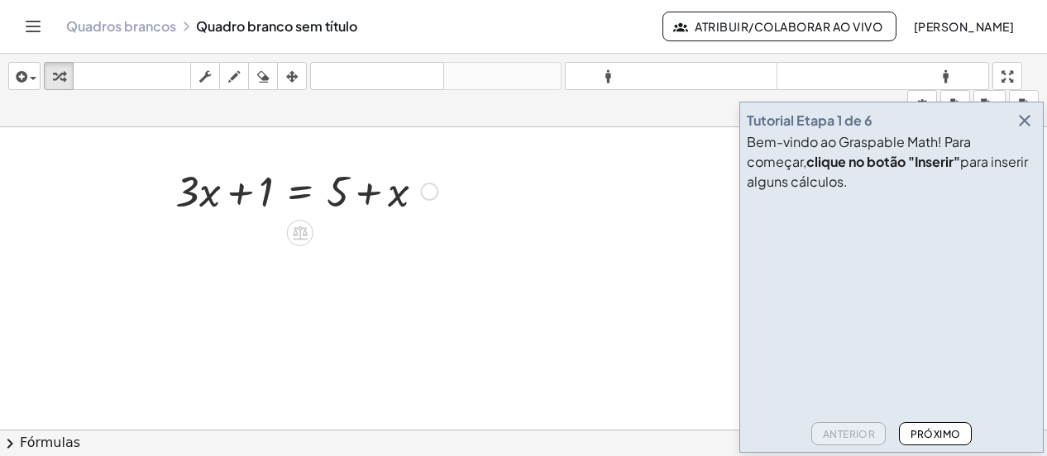
drag, startPoint x: 456, startPoint y: 249, endPoint x: 179, endPoint y: 161, distance: 290.5
click at [188, 162] on div "+ · 3 · x + 1 = + 5 + x Corrigir um erro Linha de transformação Copiar linha co…" at bounding box center [523, 349] width 1047 height 609
drag, startPoint x: 127, startPoint y: 141, endPoint x: 437, endPoint y: 237, distance: 324.6
click at [438, 236] on div at bounding box center [523, 349] width 1047 height 609
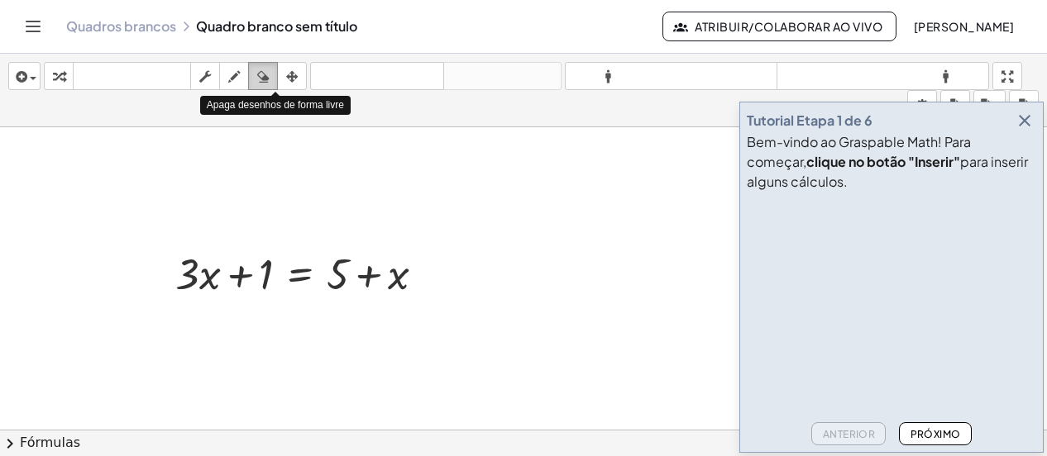
click at [259, 74] on icon "button" at bounding box center [263, 77] width 12 height 20
click at [213, 287] on div at bounding box center [523, 431] width 1047 height 609
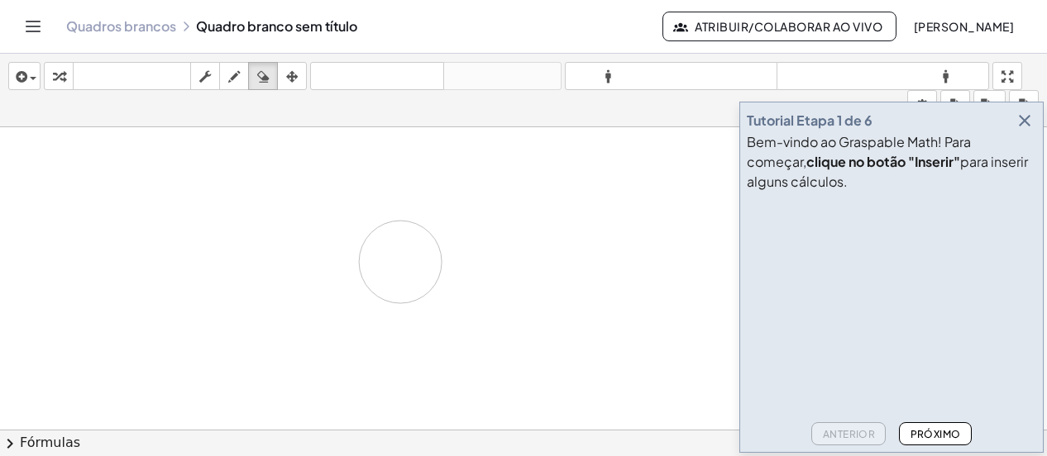
drag, startPoint x: 180, startPoint y: 270, endPoint x: 410, endPoint y: 263, distance: 230.0
click at [404, 261] on div at bounding box center [523, 431] width 1047 height 609
drag, startPoint x: 429, startPoint y: 284, endPoint x: 193, endPoint y: 280, distance: 235.7
click at [193, 280] on div at bounding box center [523, 431] width 1047 height 609
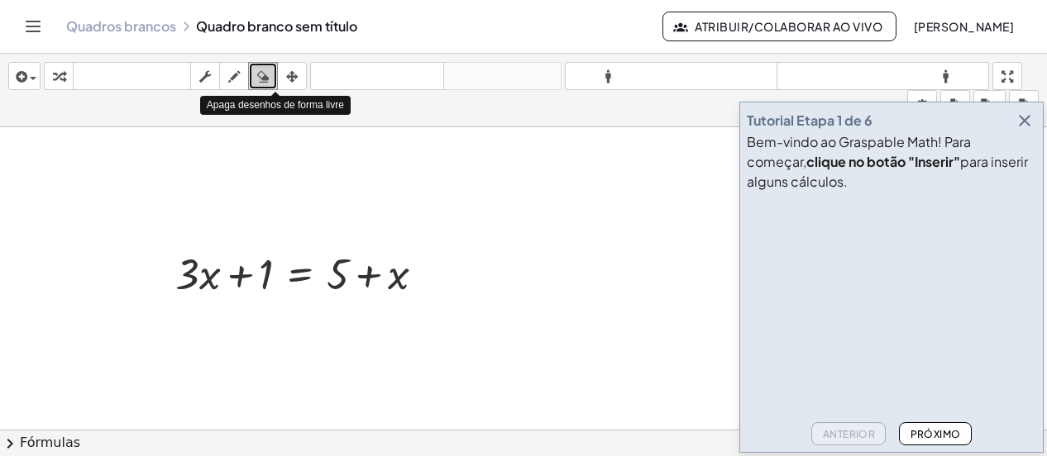
click at [264, 72] on icon "button" at bounding box center [263, 77] width 12 height 20
click at [261, 275] on div at bounding box center [523, 431] width 1047 height 609
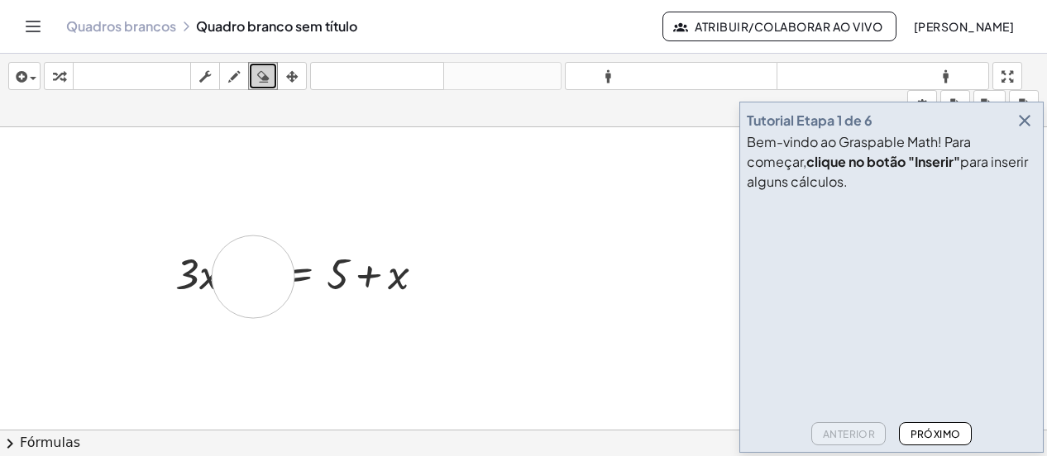
click at [253, 275] on div at bounding box center [523, 431] width 1047 height 609
click at [255, 275] on div at bounding box center [523, 431] width 1047 height 609
drag, startPoint x: 356, startPoint y: 284, endPoint x: 545, endPoint y: 350, distance: 200.6
click at [545, 350] on div at bounding box center [523, 431] width 1047 height 609
drag, startPoint x: 554, startPoint y: 213, endPoint x: 498, endPoint y: 198, distance: 58.0
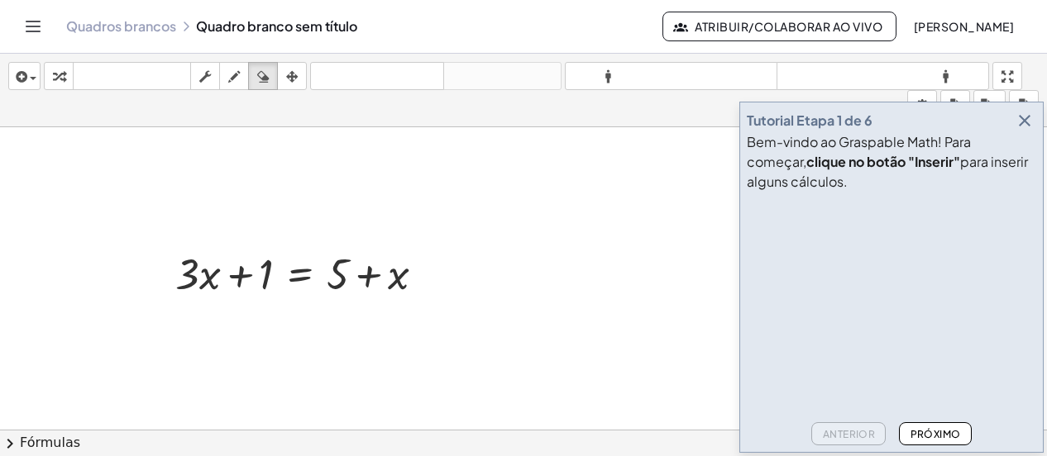
click at [498, 198] on div at bounding box center [523, 431] width 1047 height 609
click at [939, 429] on font "Próximo" at bounding box center [935, 434] width 50 height 12
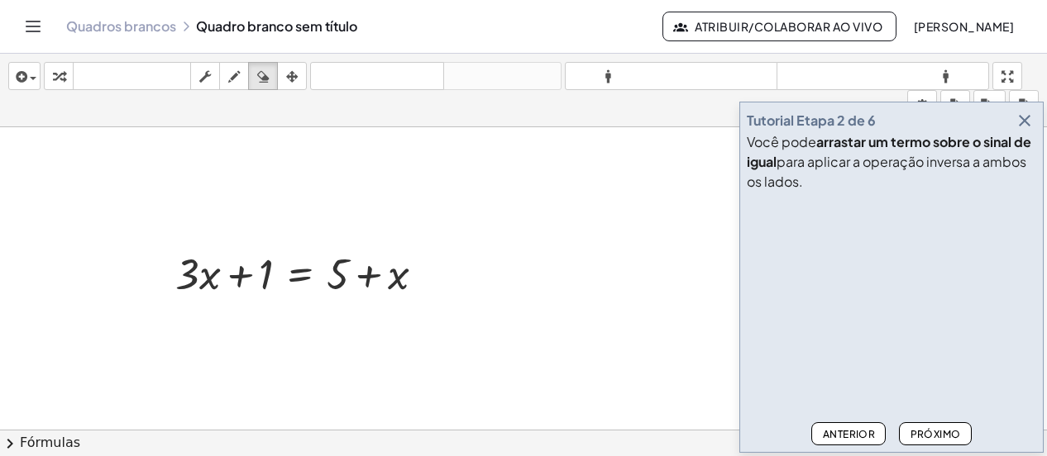
click at [680, 305] on div at bounding box center [523, 431] width 1047 height 609
click at [931, 434] on font "Próximo" at bounding box center [935, 434] width 50 height 12
click at [929, 435] on font "Próximo" at bounding box center [935, 434] width 50 height 12
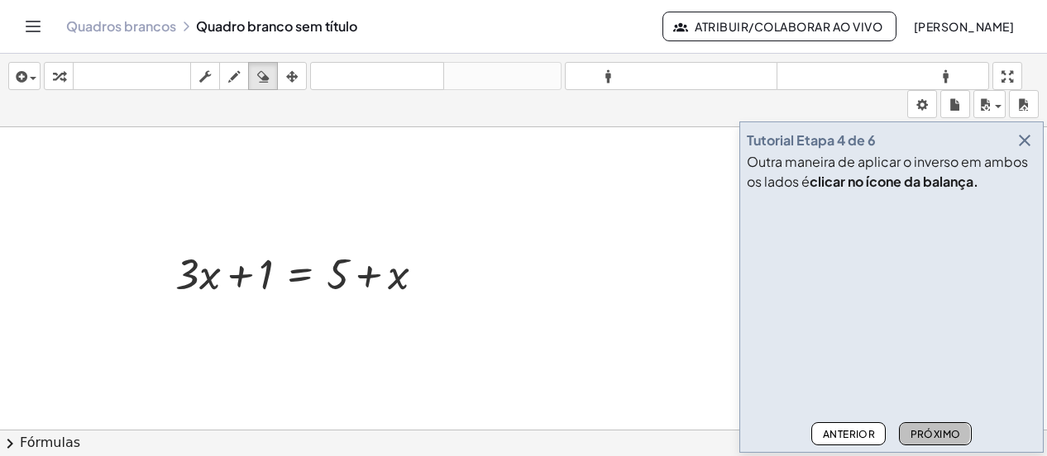
click at [942, 440] on font "Próximo" at bounding box center [935, 434] width 50 height 12
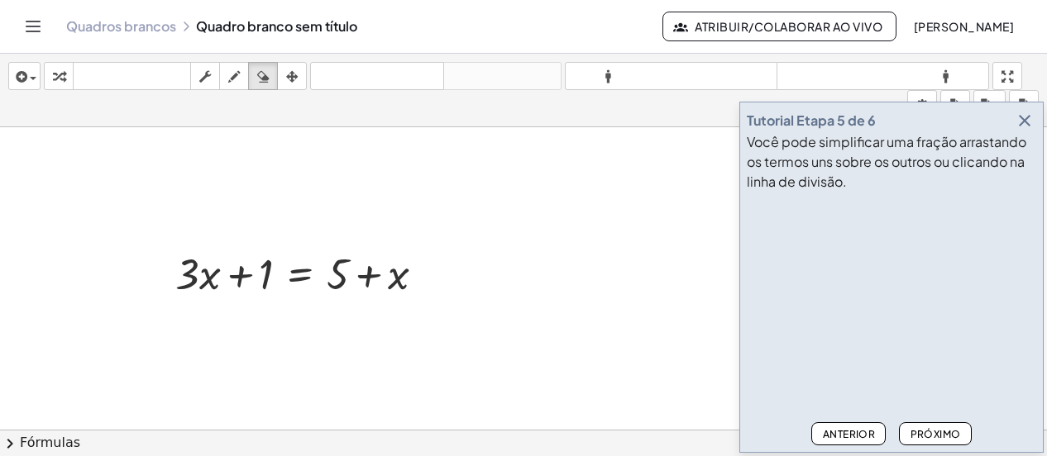
click at [1023, 120] on icon "button" at bounding box center [1025, 121] width 20 height 20
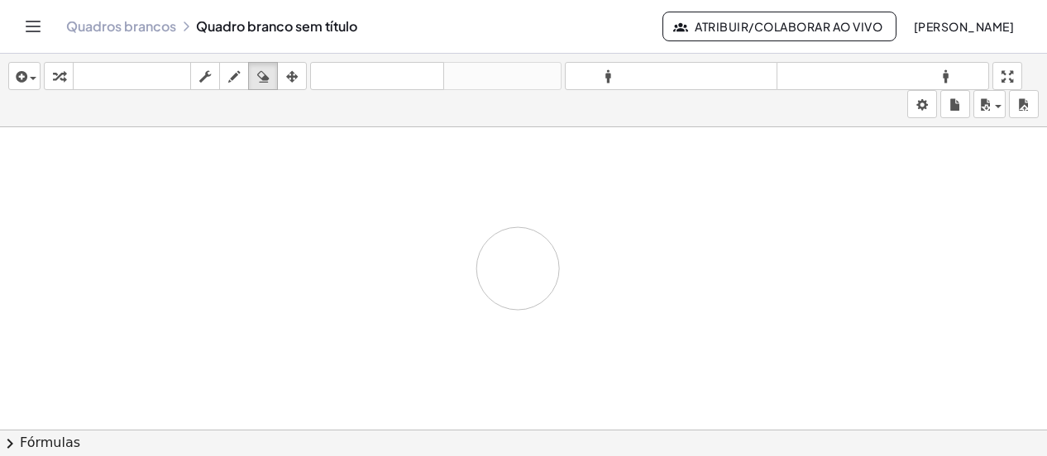
drag, startPoint x: 204, startPoint y: 274, endPoint x: 585, endPoint y: 241, distance: 382.6
click at [554, 254] on div at bounding box center [523, 431] width 1047 height 609
